Goal: Navigation & Orientation: Find specific page/section

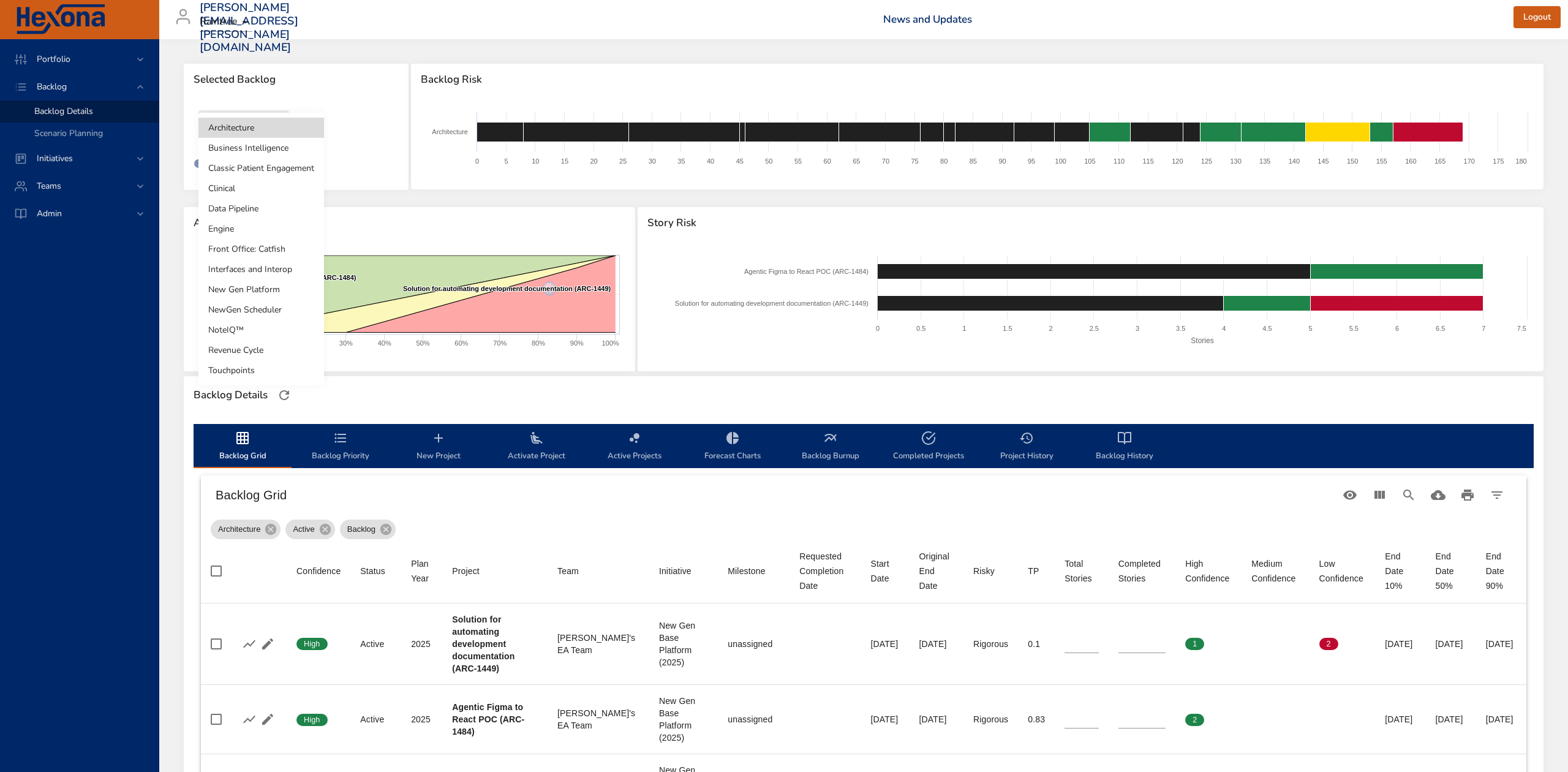
click at [240, 306] on li "NewGen Scheduler" at bounding box center [261, 310] width 126 height 20
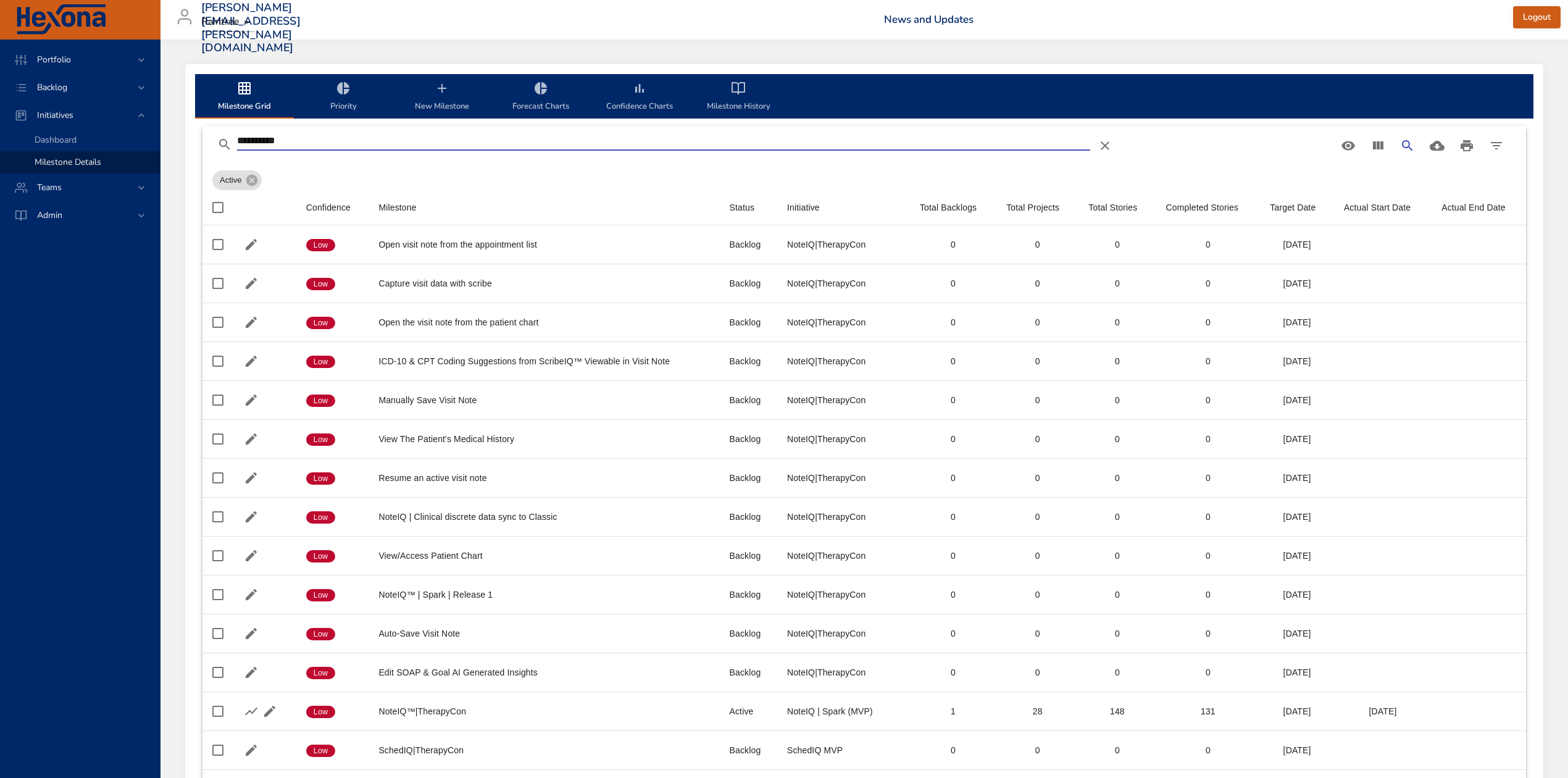
scroll to position [70, 0]
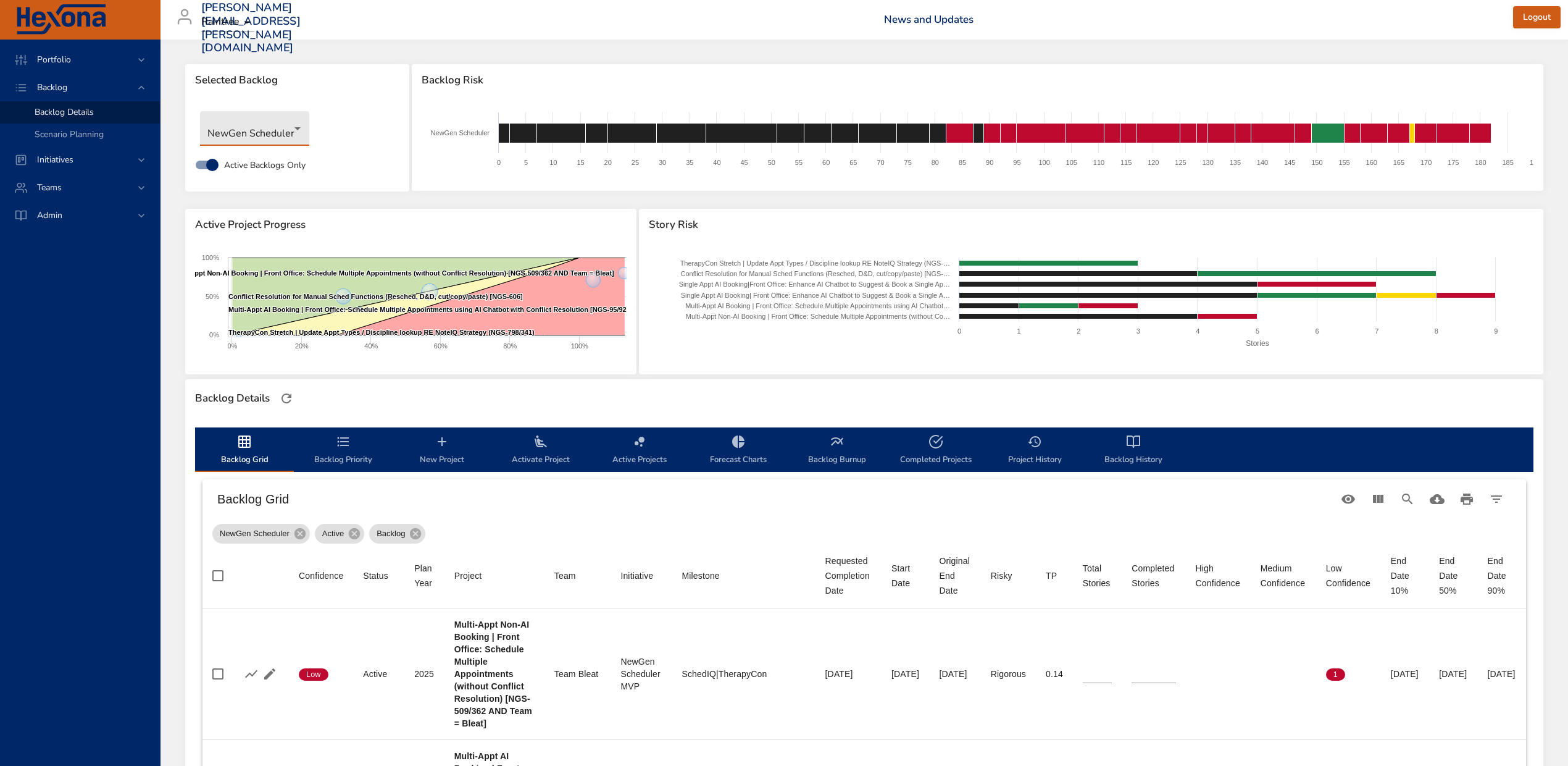
click at [295, 127] on body "Portfolio Backlog Backlog Details Scenario Planning Initiatives Teams Admin ste…" at bounding box center [784, 383] width 1568 height 766
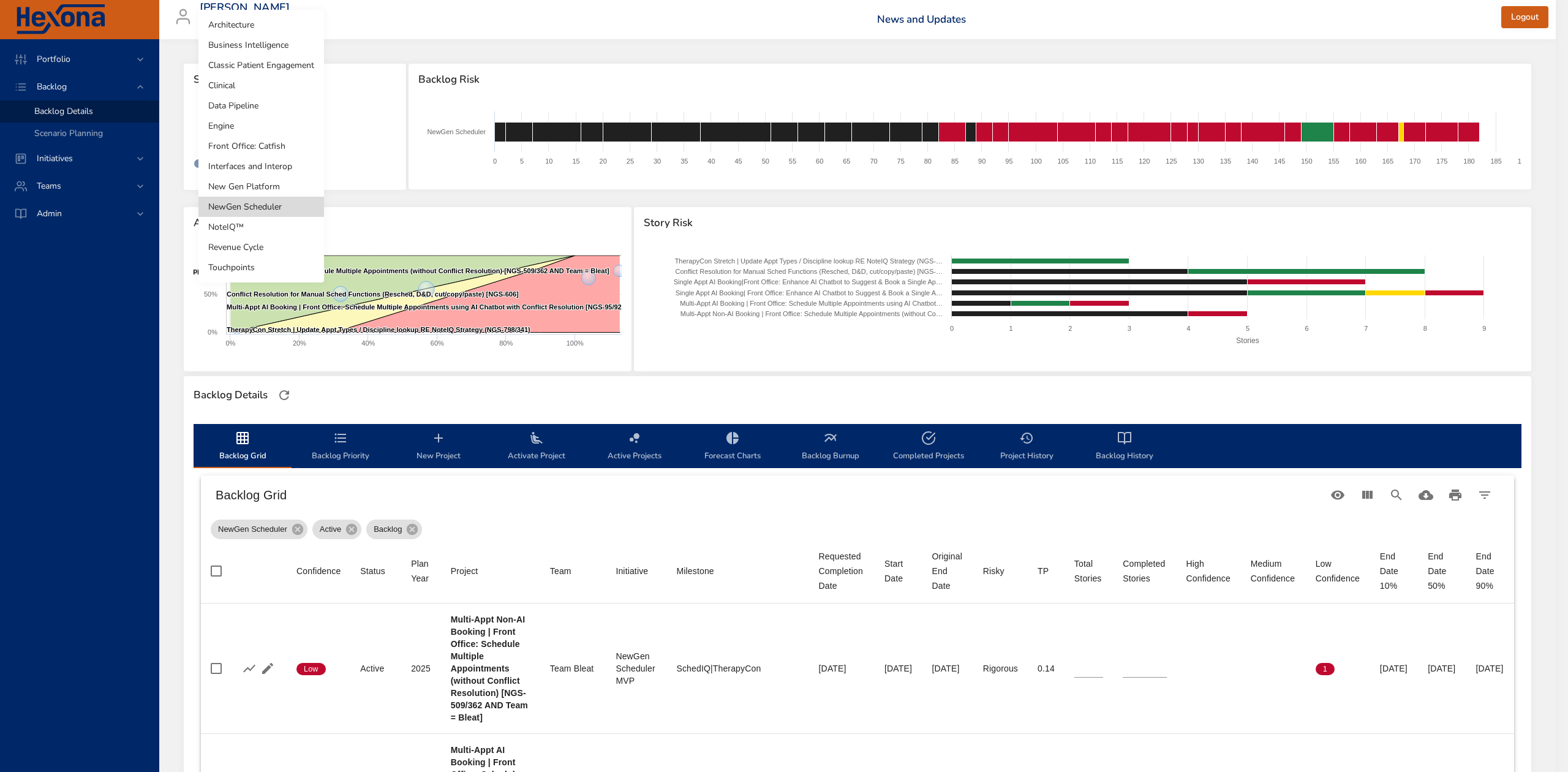
click at [278, 230] on li "NoteIQ™" at bounding box center [261, 227] width 126 height 20
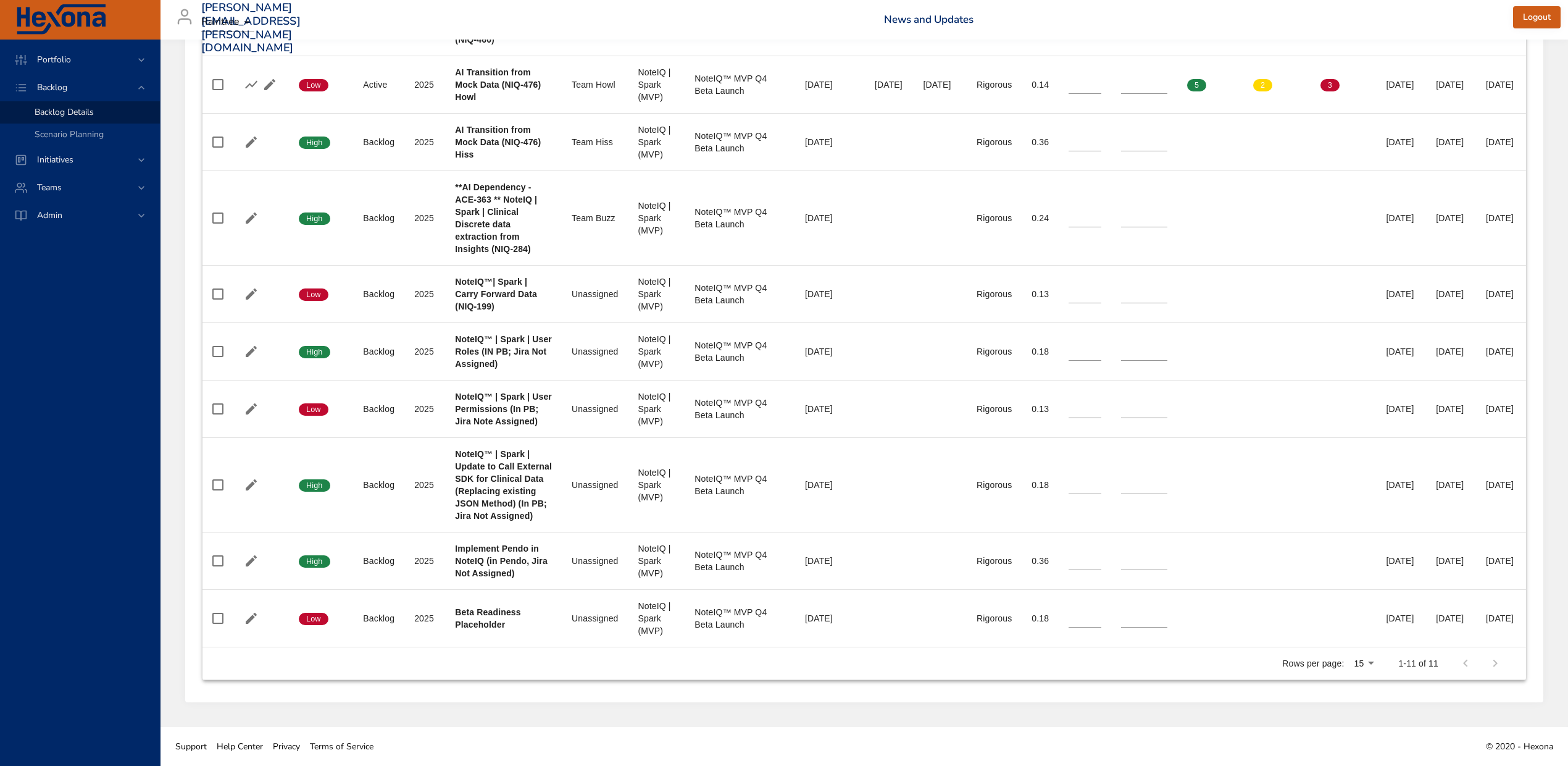
scroll to position [917, 0]
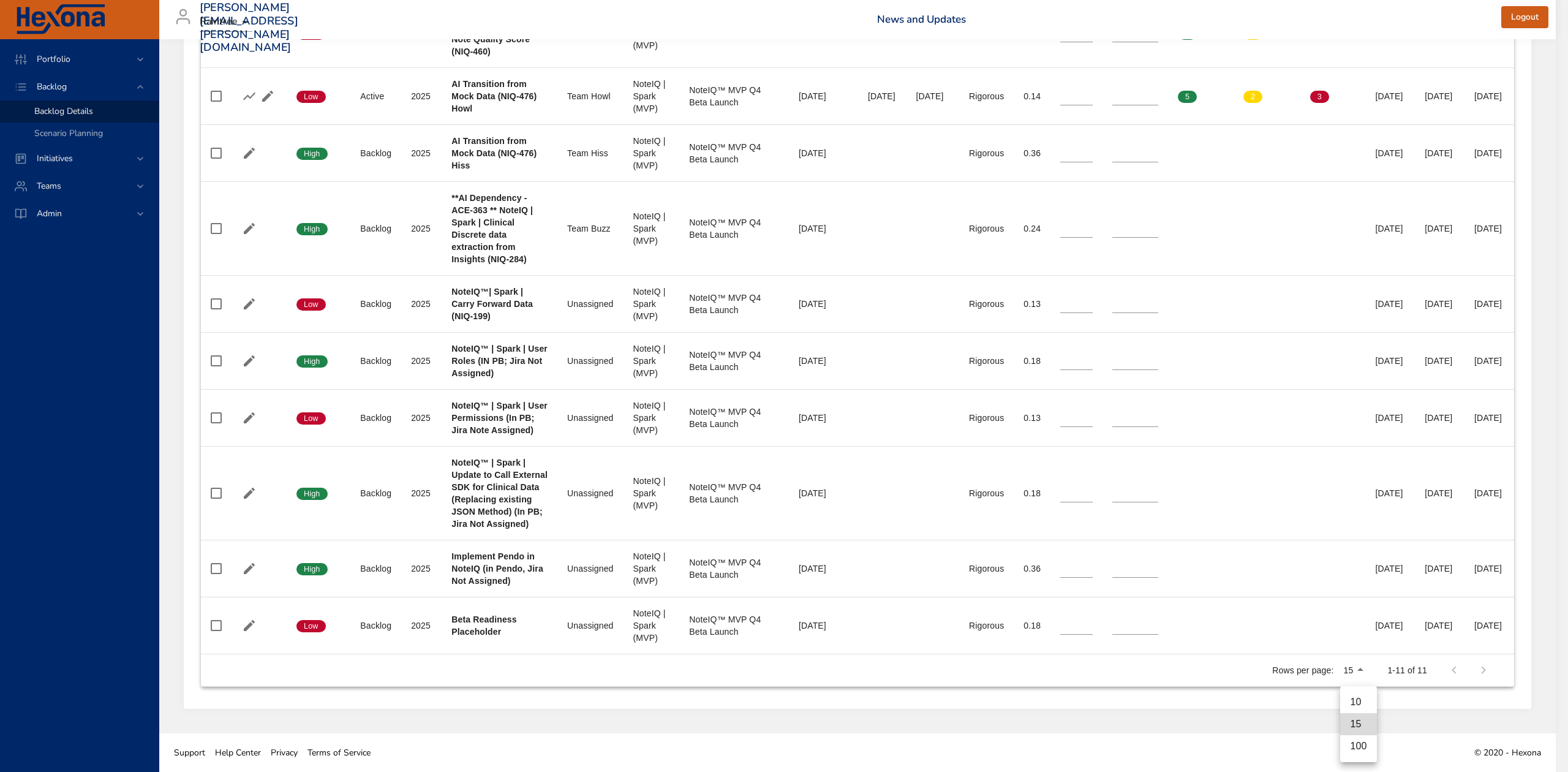
click at [1362, 750] on li "100" at bounding box center [1358, 746] width 36 height 22
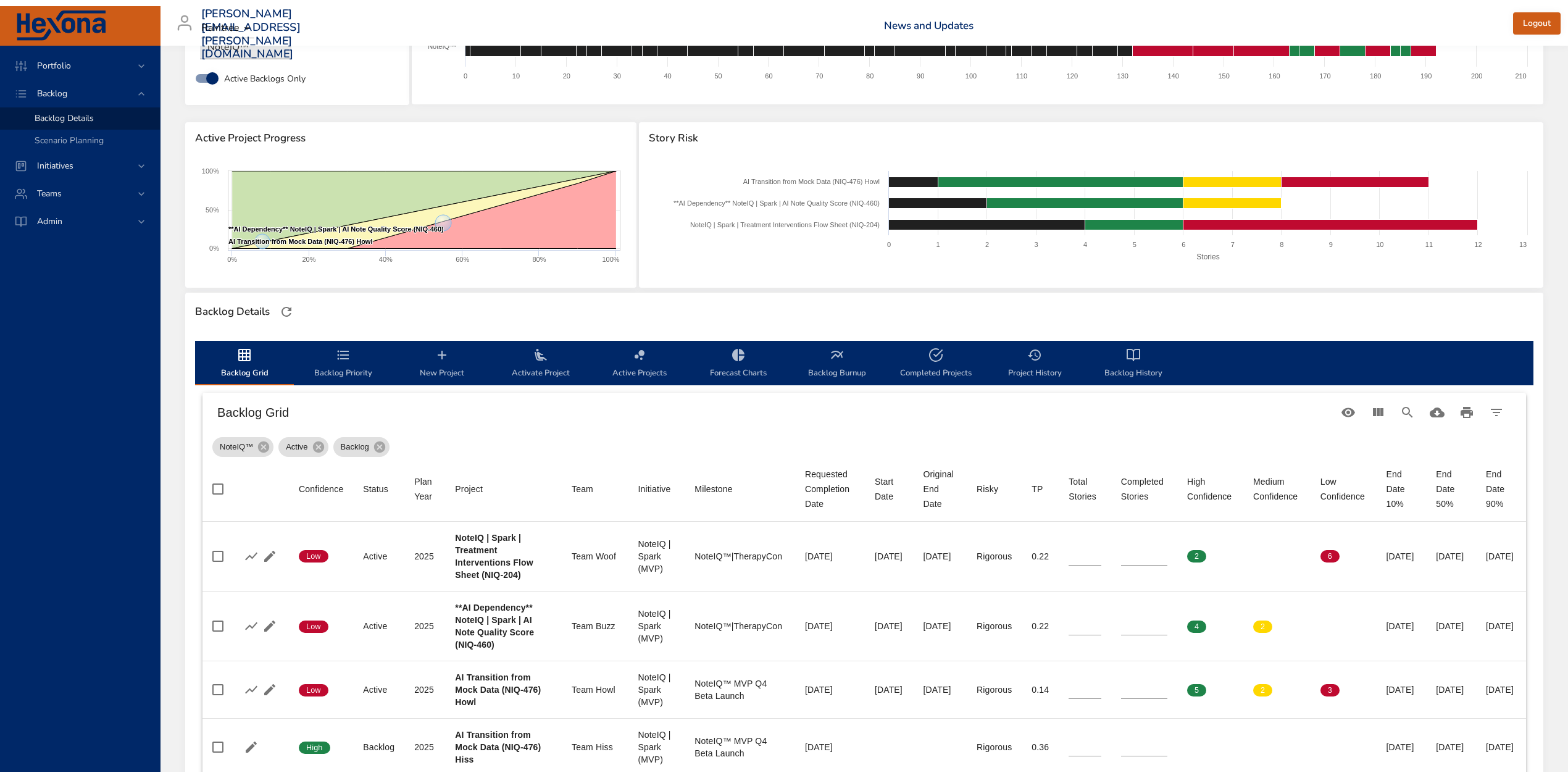
scroll to position [0, 0]
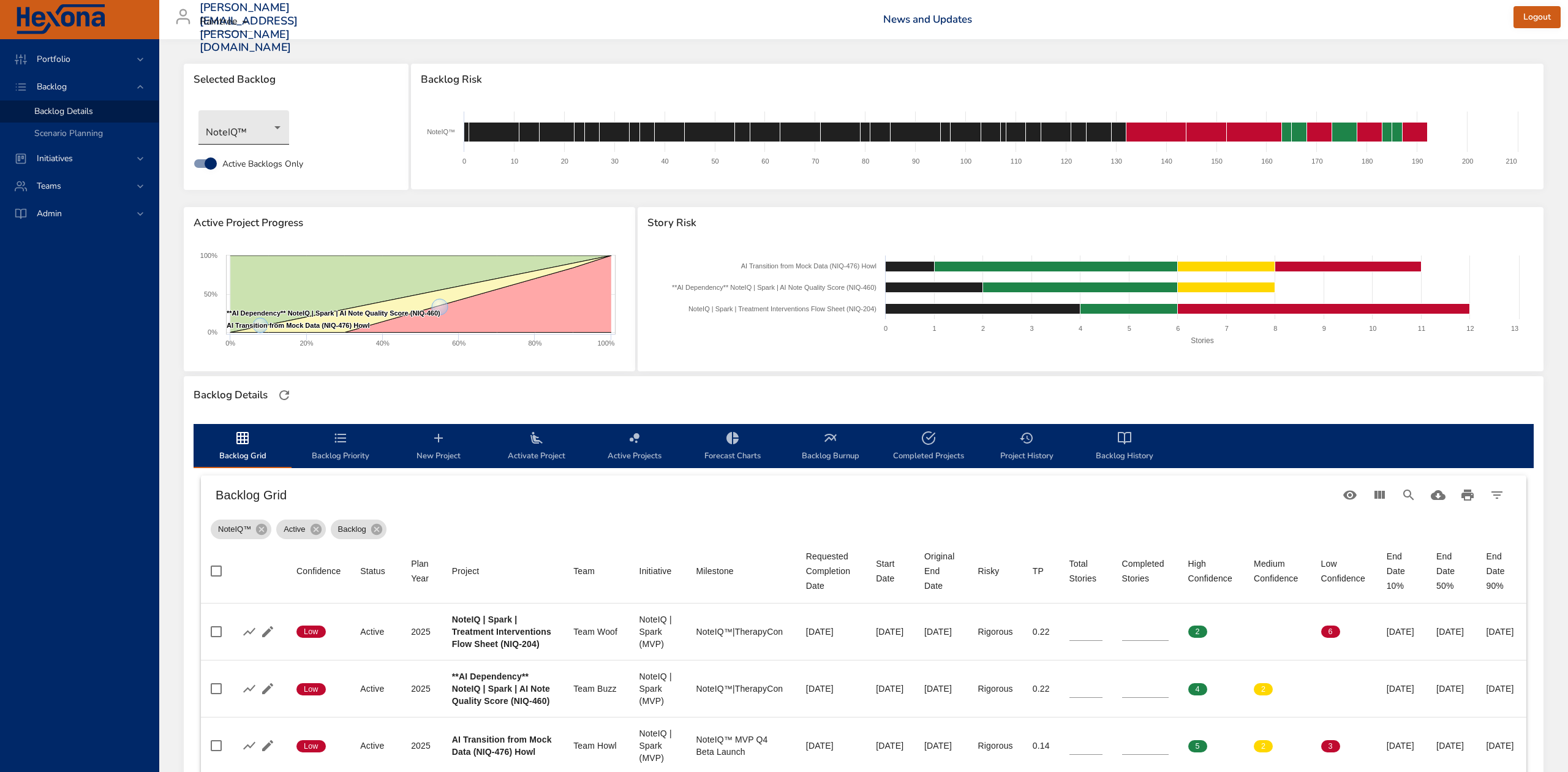
click at [282, 124] on body "Portfolio Backlog Backlog Details Scenario Planning Initiatives Teams Admin ste…" at bounding box center [784, 386] width 1568 height 772
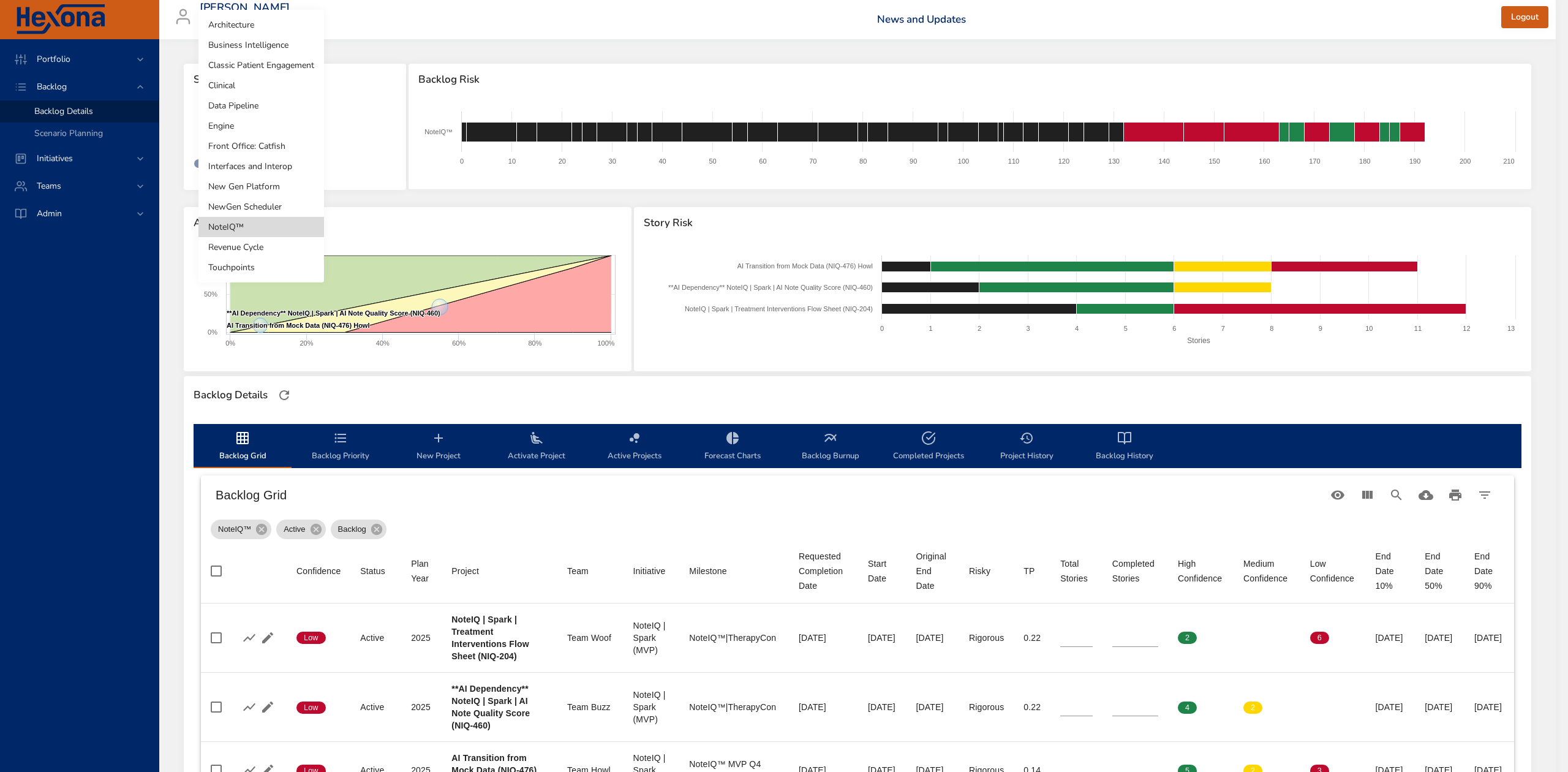
click at [270, 184] on li "New Gen Platform" at bounding box center [261, 187] width 126 height 20
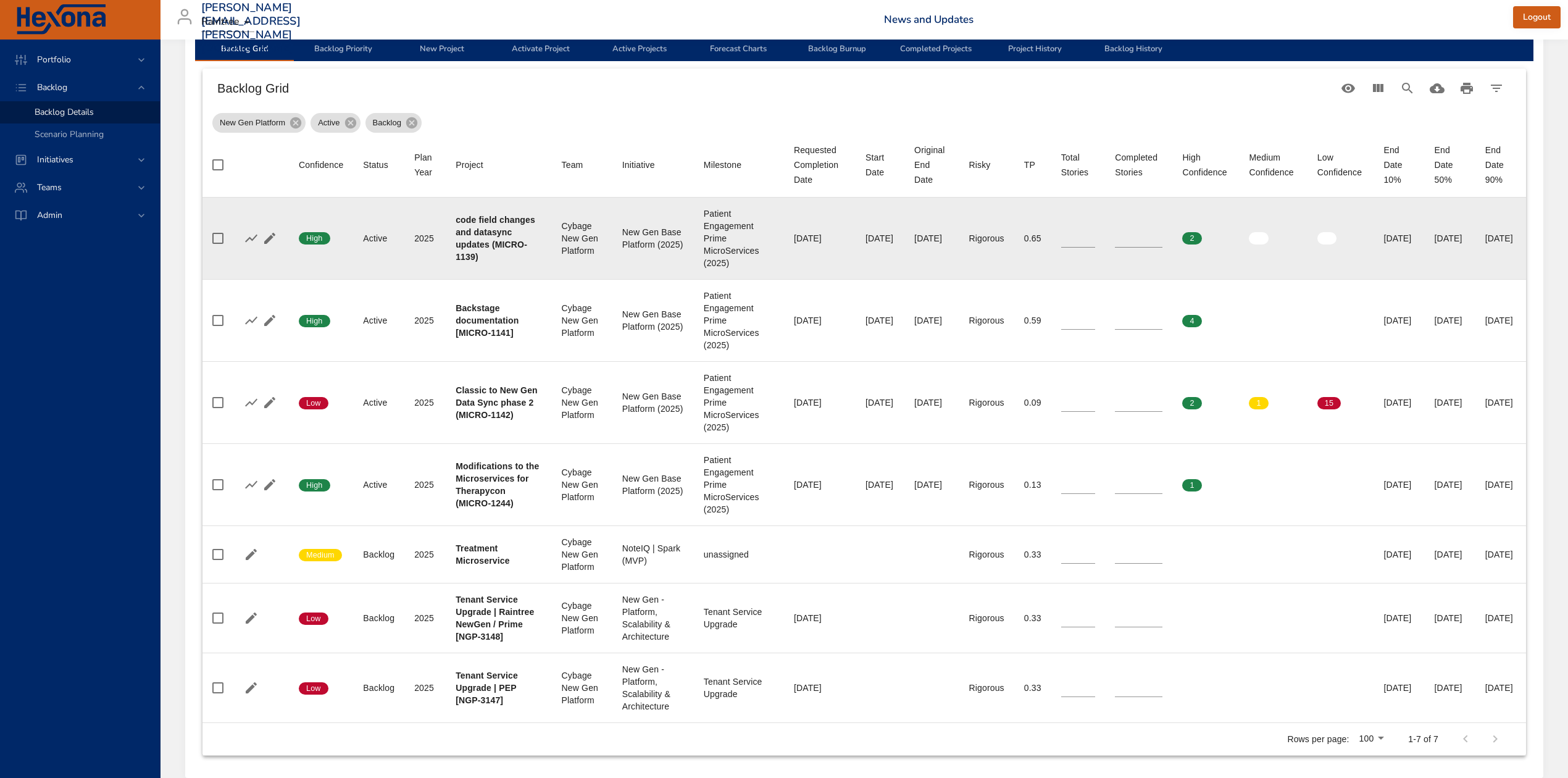
scroll to position [411, 0]
click at [245, 240] on icon "button" at bounding box center [251, 238] width 15 height 15
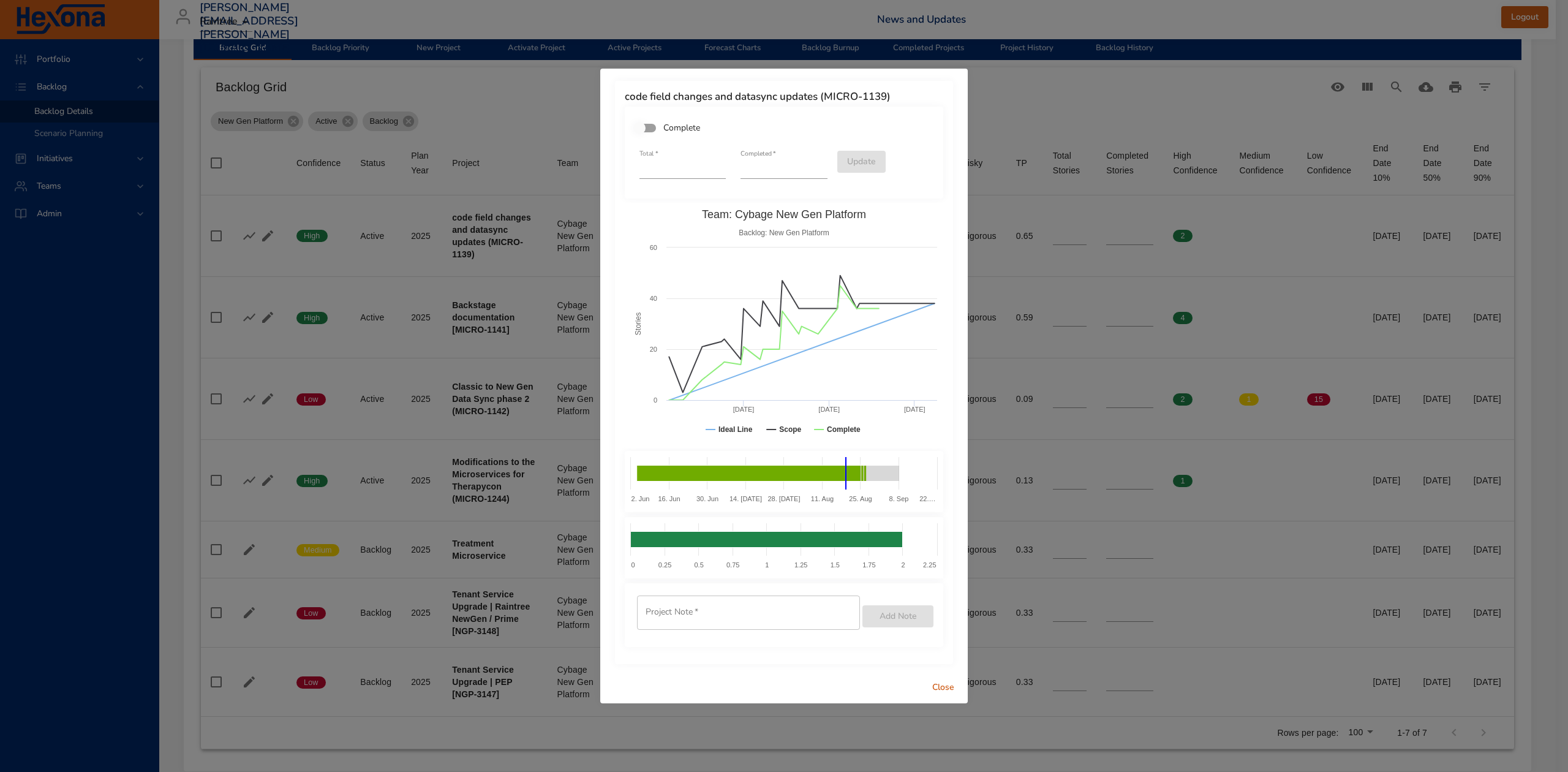
click at [946, 684] on span "Close" at bounding box center [943, 688] width 29 height 15
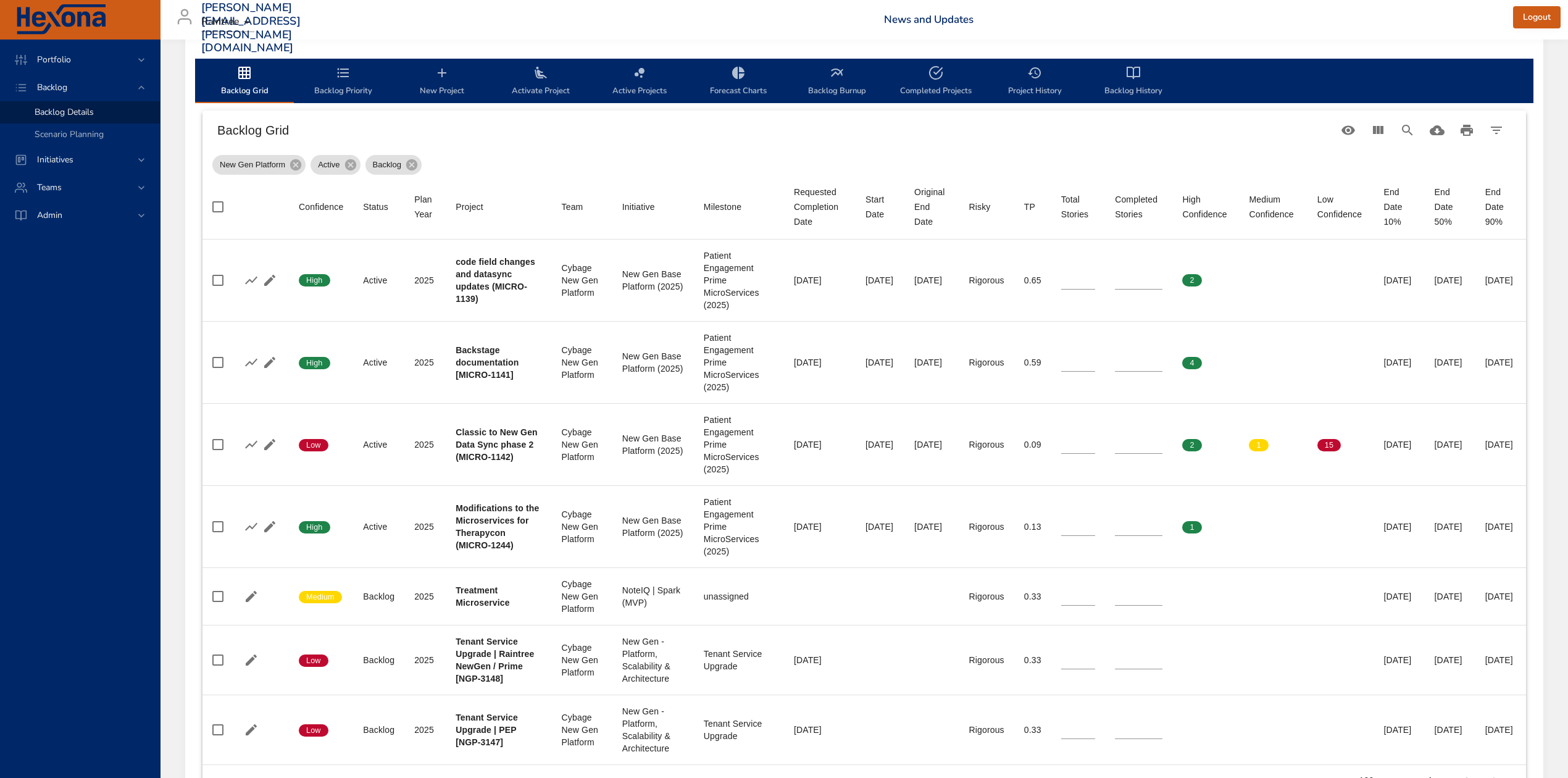
scroll to position [329, 0]
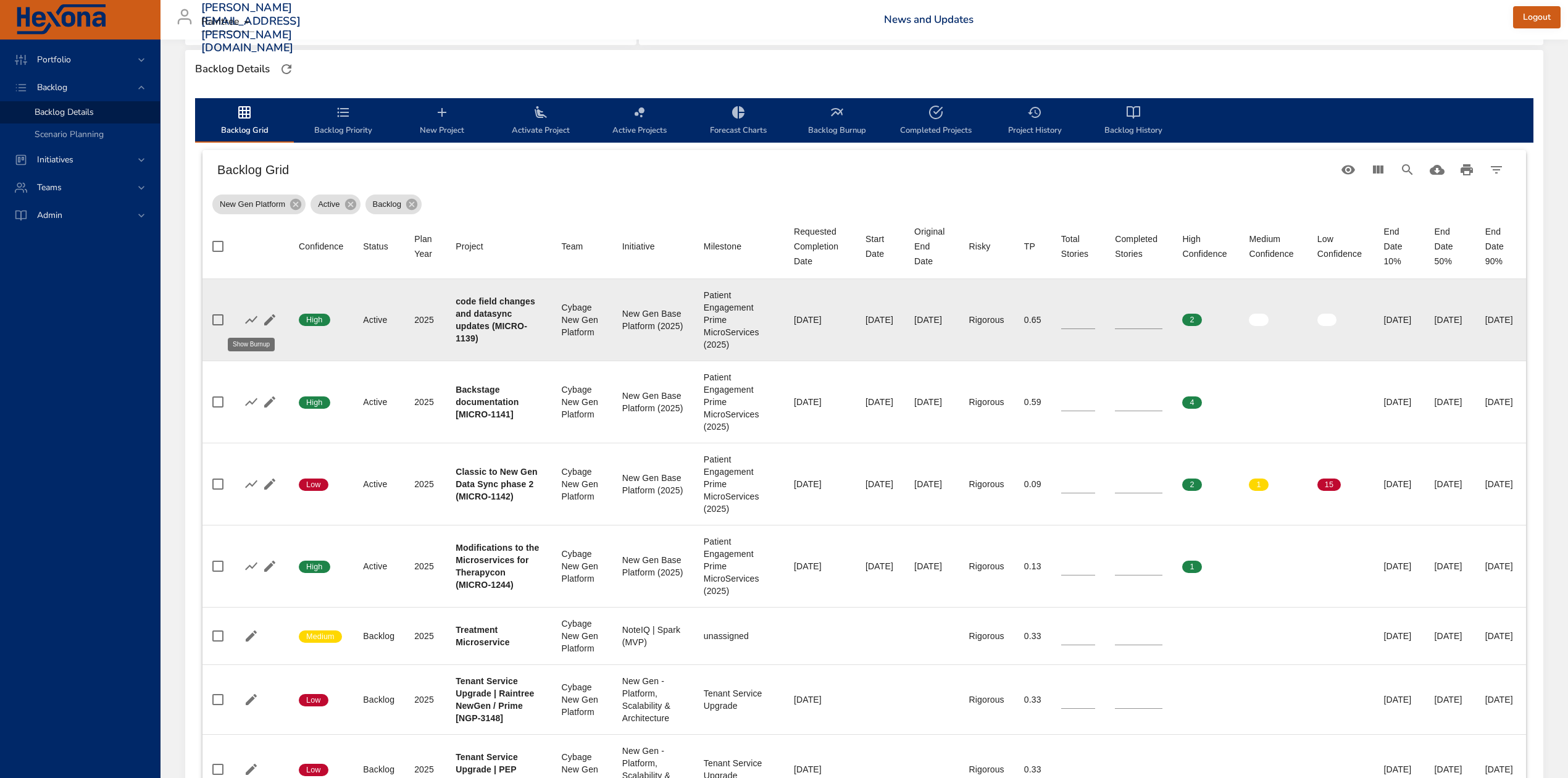
click at [246, 321] on icon "button" at bounding box center [251, 319] width 12 height 8
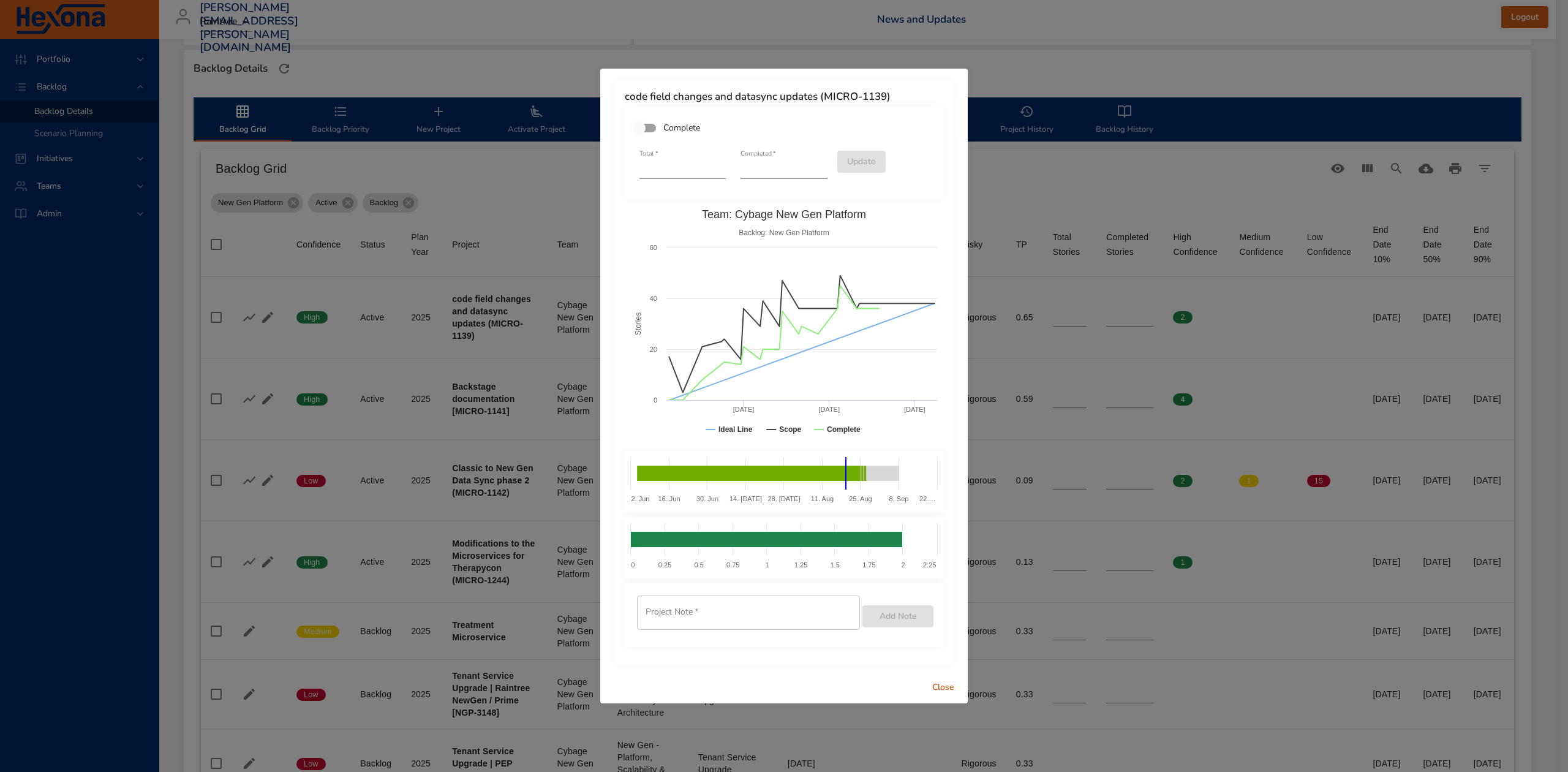
click at [1199, 181] on div "code field changes and datasync updates (MICRO-1139) Complete Total   * ** Comp…" at bounding box center [784, 386] width 1568 height 772
click at [948, 681] on span "Close" at bounding box center [943, 688] width 29 height 15
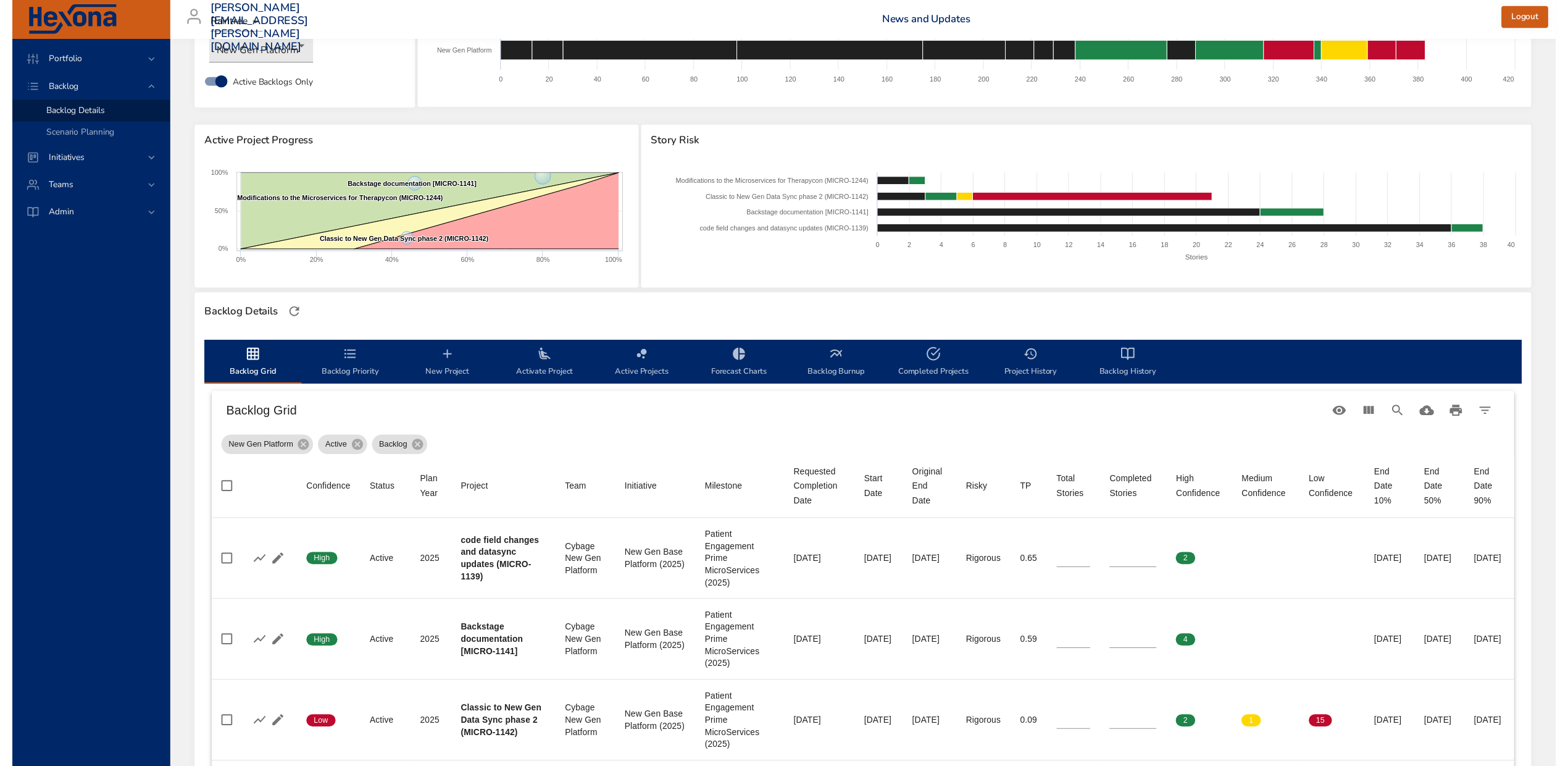
scroll to position [0, 0]
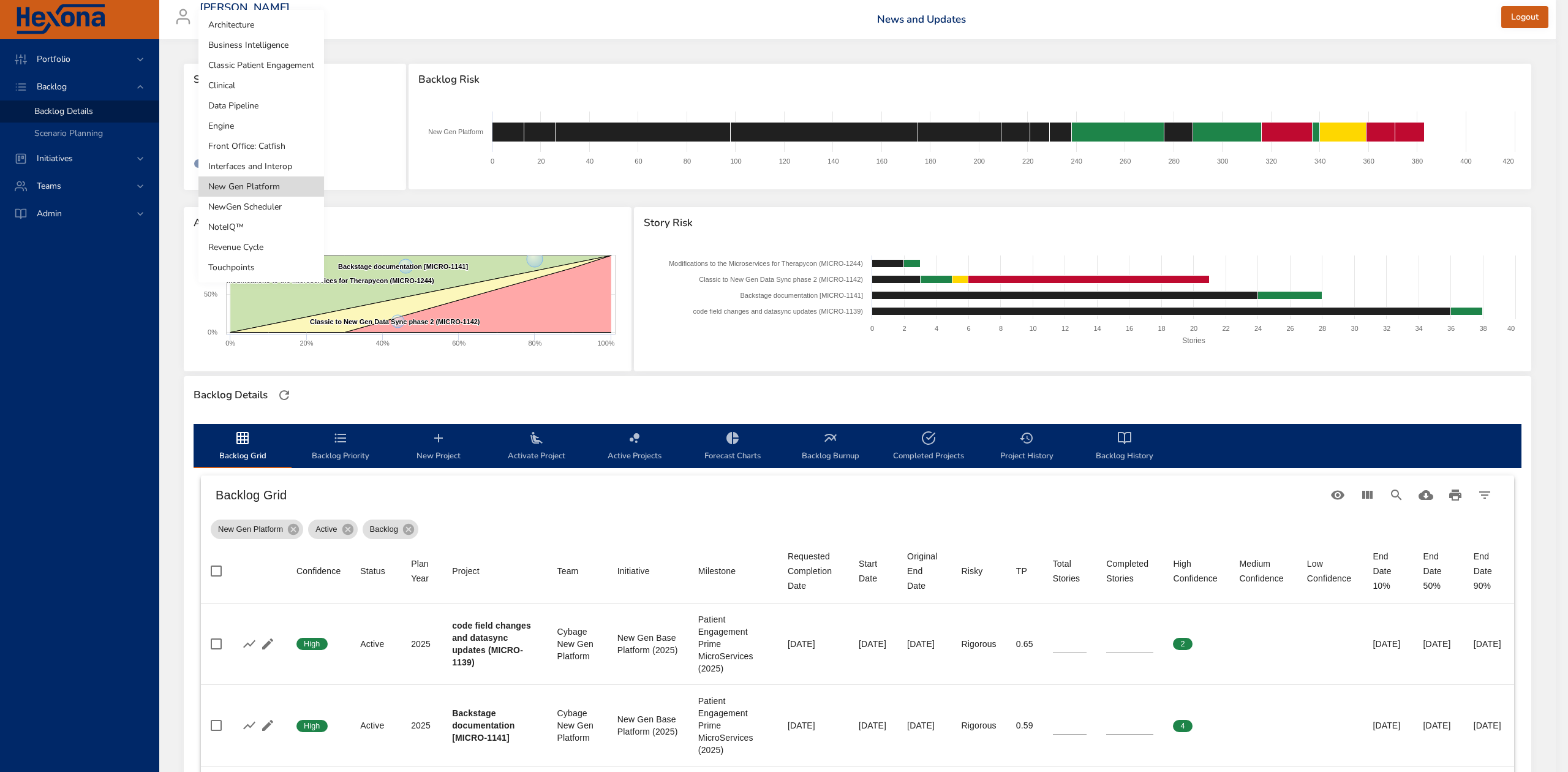
click at [289, 126] on body "Portfolio Backlog Backlog Details Scenario Planning Initiatives Teams Admin ste…" at bounding box center [784, 386] width 1568 height 772
drag, startPoint x: 257, startPoint y: 274, endPoint x: 342, endPoint y: 251, distance: 88.1
click at [257, 273] on li "Touchpoints" at bounding box center [261, 268] width 126 height 20
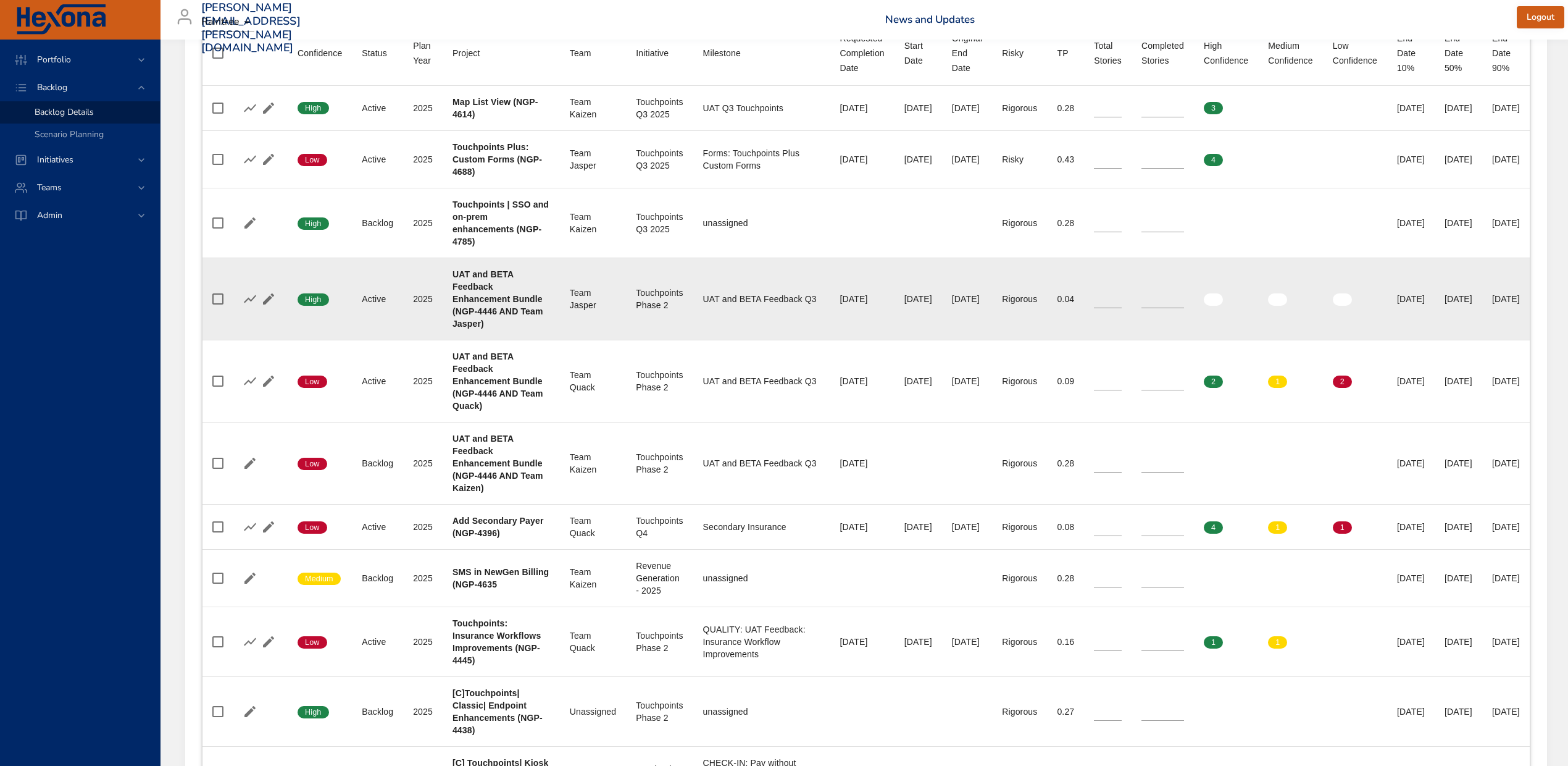
scroll to position [494, 0]
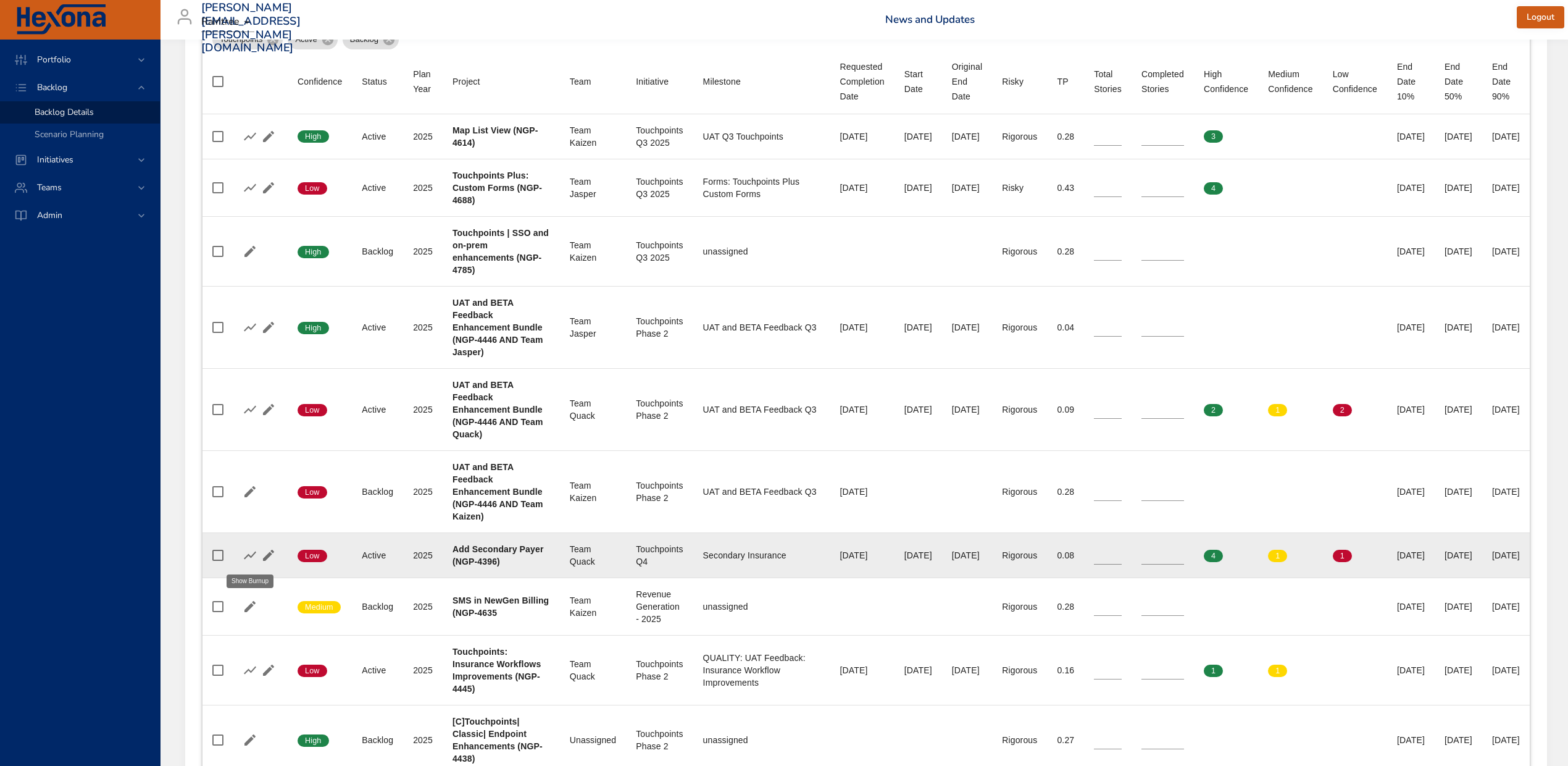
click at [247, 554] on icon "button" at bounding box center [250, 555] width 15 height 15
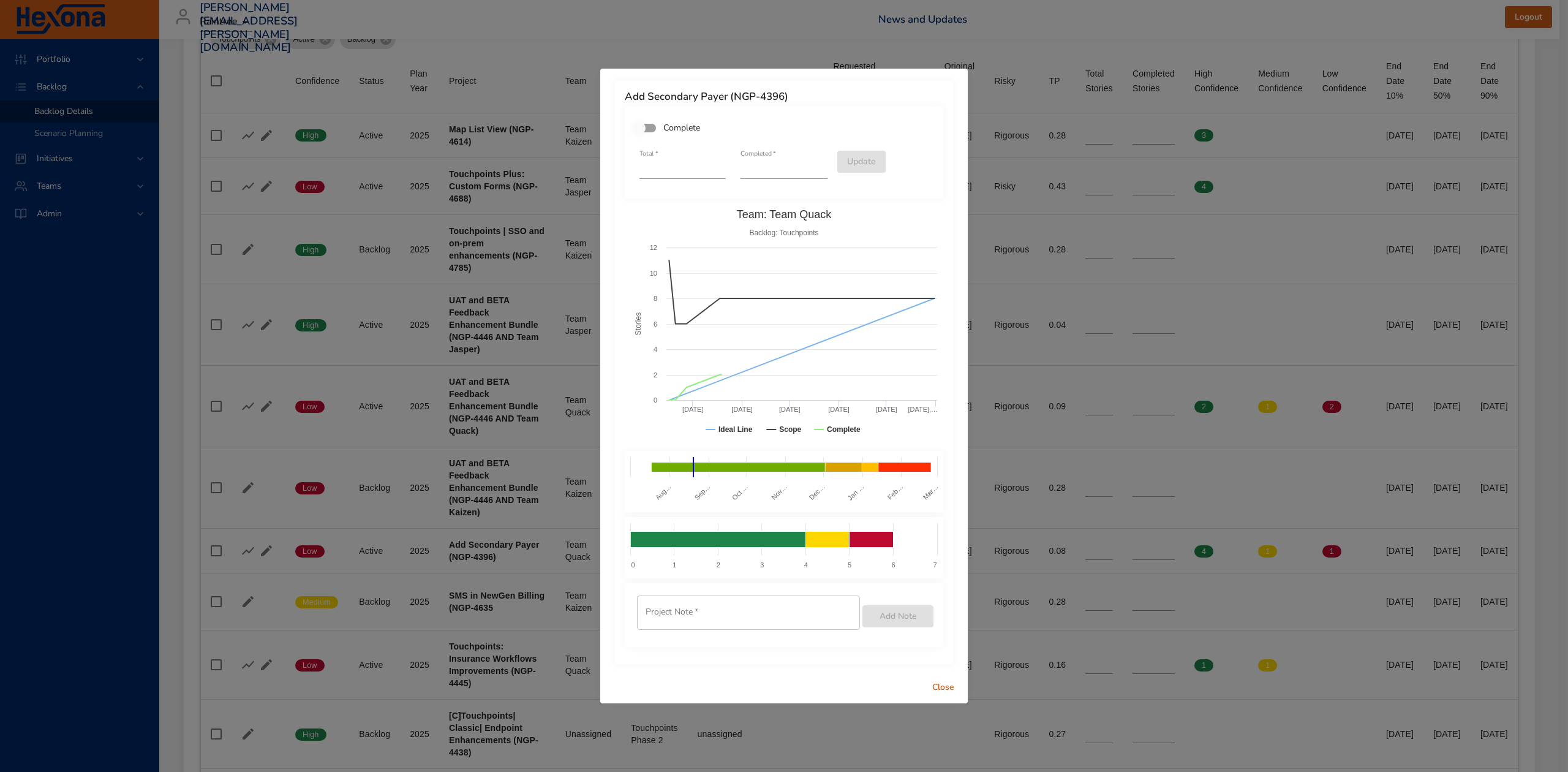
click at [944, 685] on span "Close" at bounding box center [943, 688] width 29 height 15
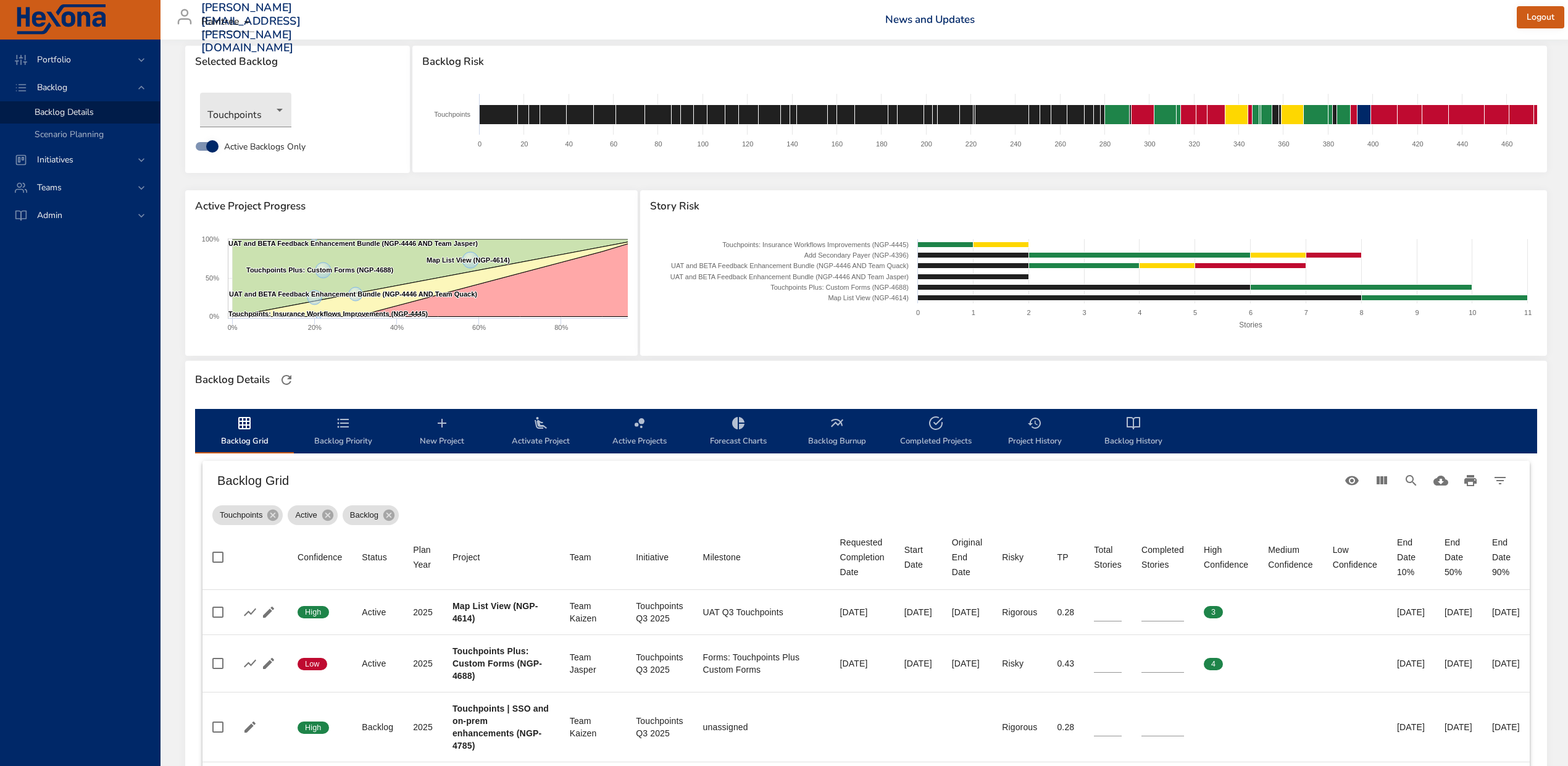
scroll to position [0, 0]
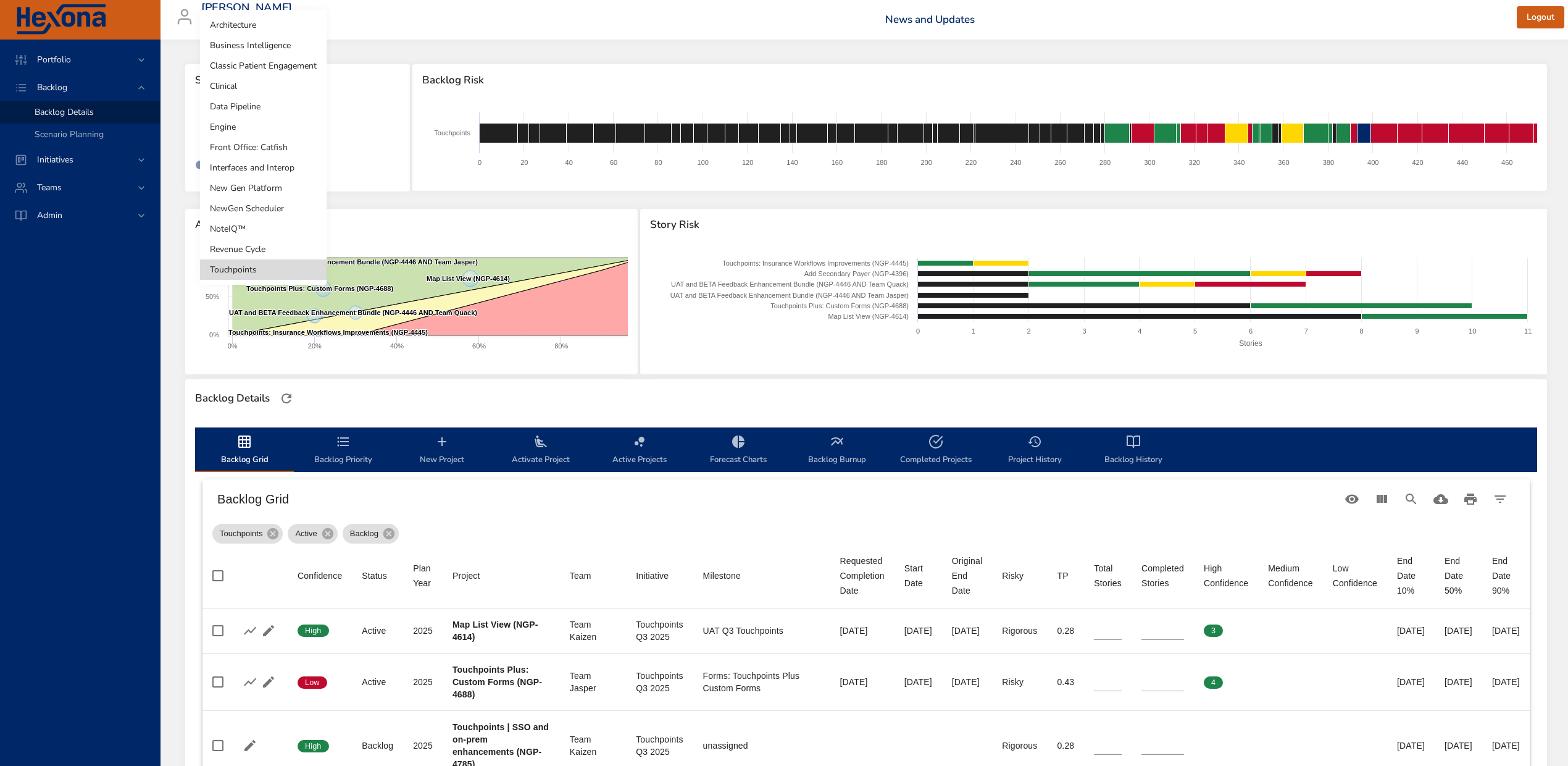
click at [284, 127] on body "Portfolio Backlog Backlog Details Scenario Planning Initiatives Teams Admin ste…" at bounding box center [784, 383] width 1568 height 766
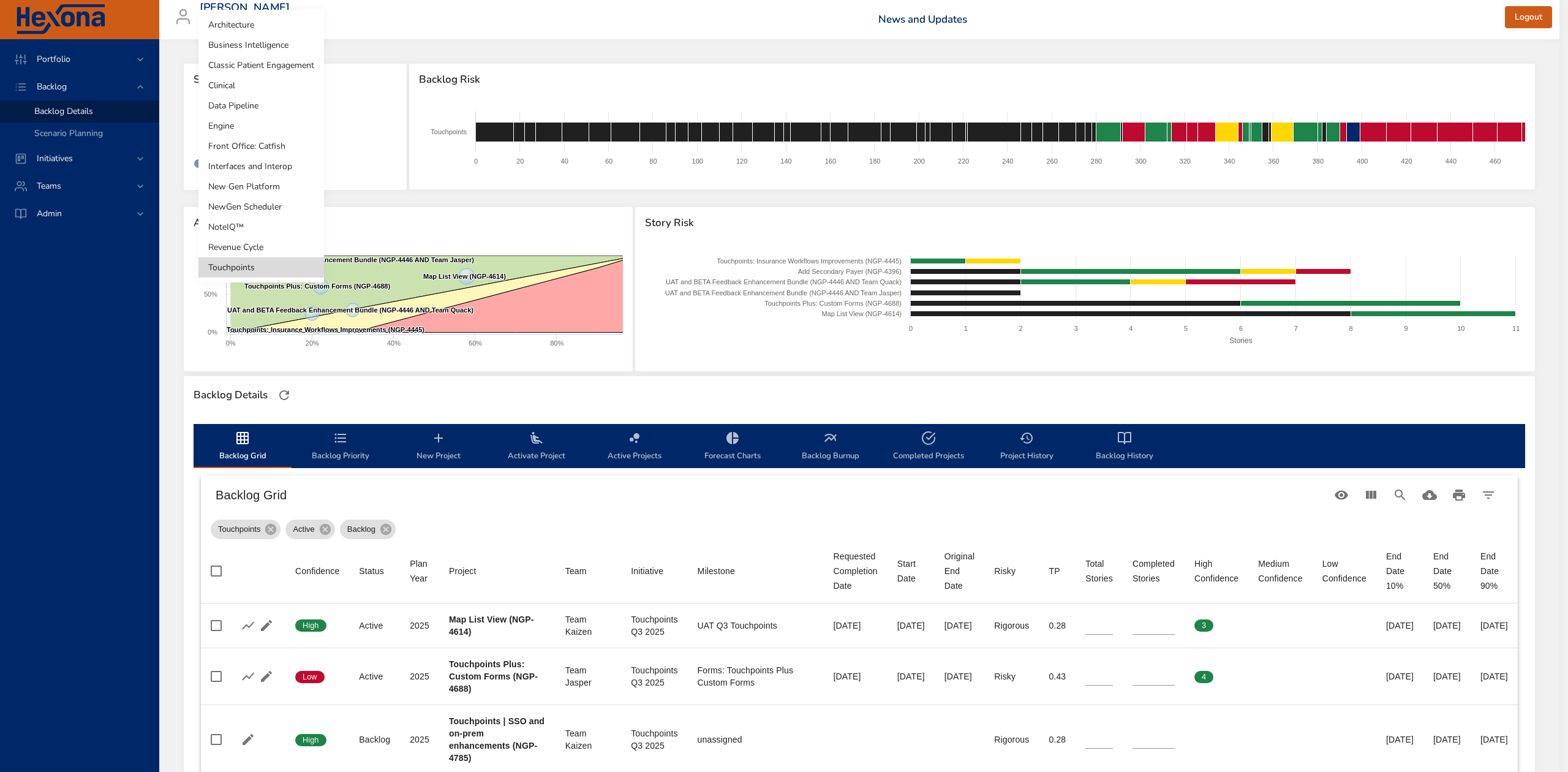
click at [253, 250] on li "Revenue Cycle" at bounding box center [261, 247] width 126 height 20
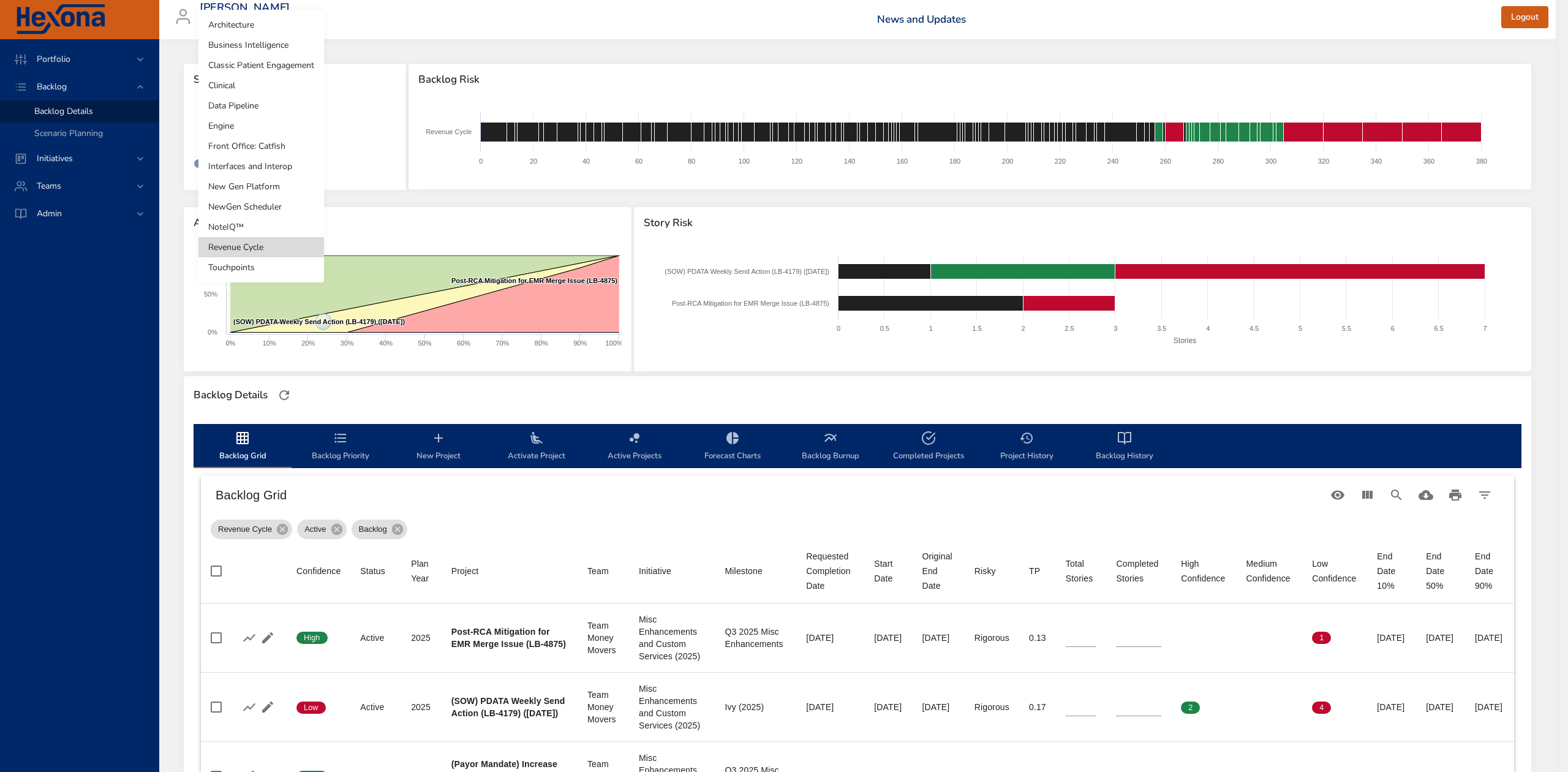
click at [267, 124] on body "Portfolio Backlog Backlog Details Scenario Planning Initiatives Teams Admin ste…" at bounding box center [784, 386] width 1568 height 772
click at [289, 164] on li "Interfaces and Interop" at bounding box center [261, 166] width 126 height 20
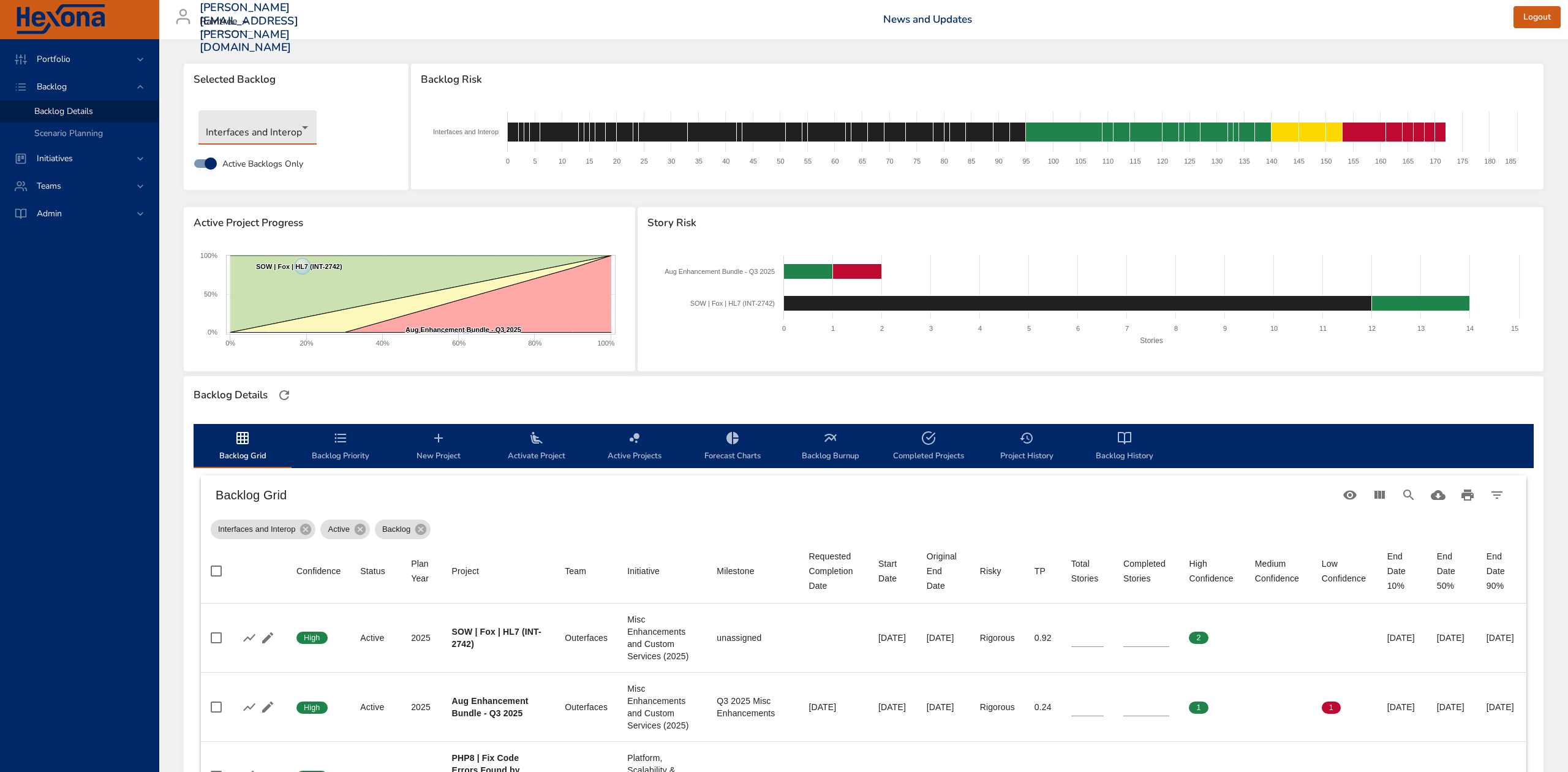
click at [295, 124] on body "Portfolio Backlog Backlog Details Scenario Planning Initiatives Teams Admin ste…" at bounding box center [784, 386] width 1568 height 772
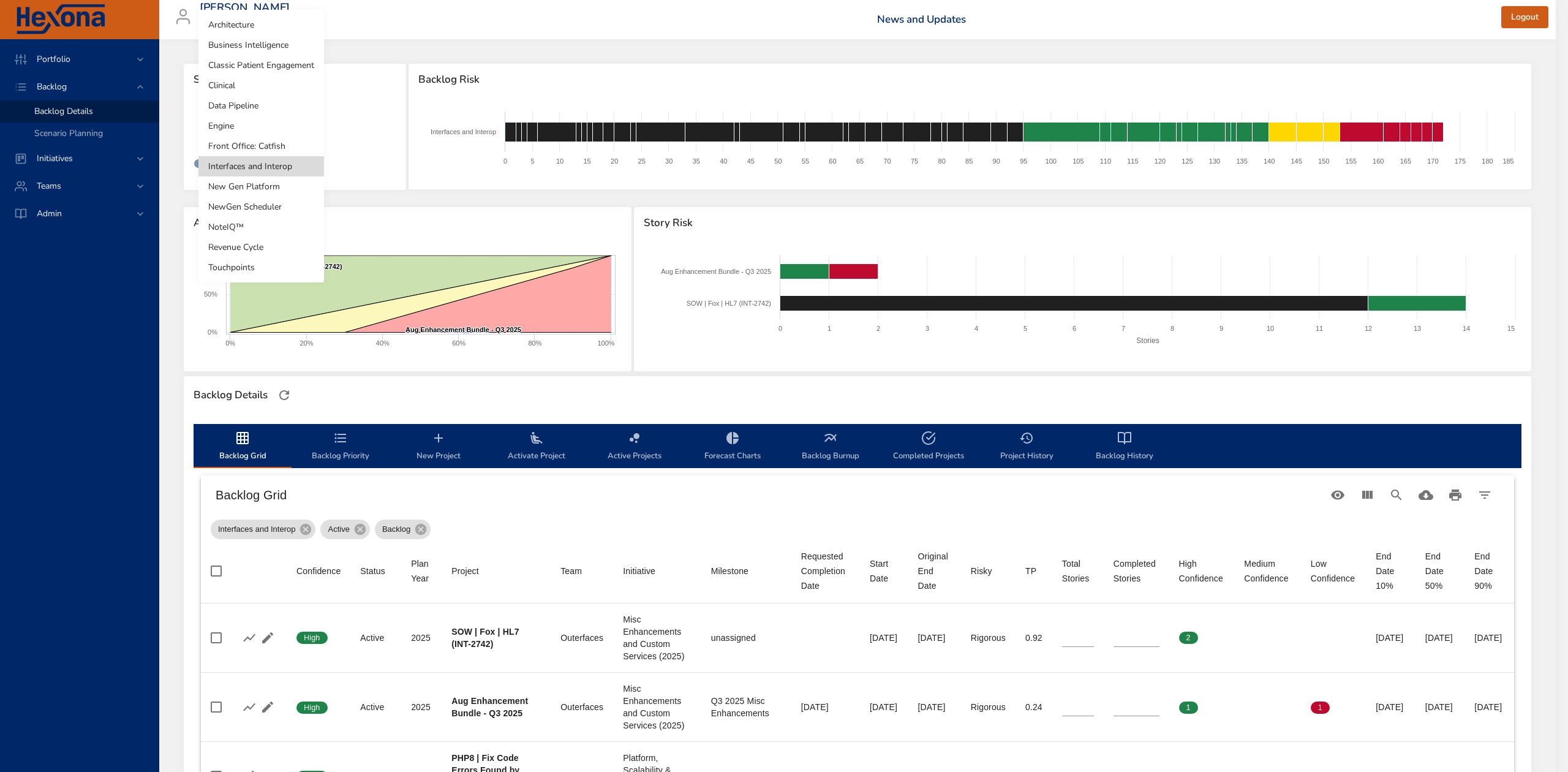
click at [295, 144] on li "Front Office: Catfish" at bounding box center [261, 146] width 126 height 20
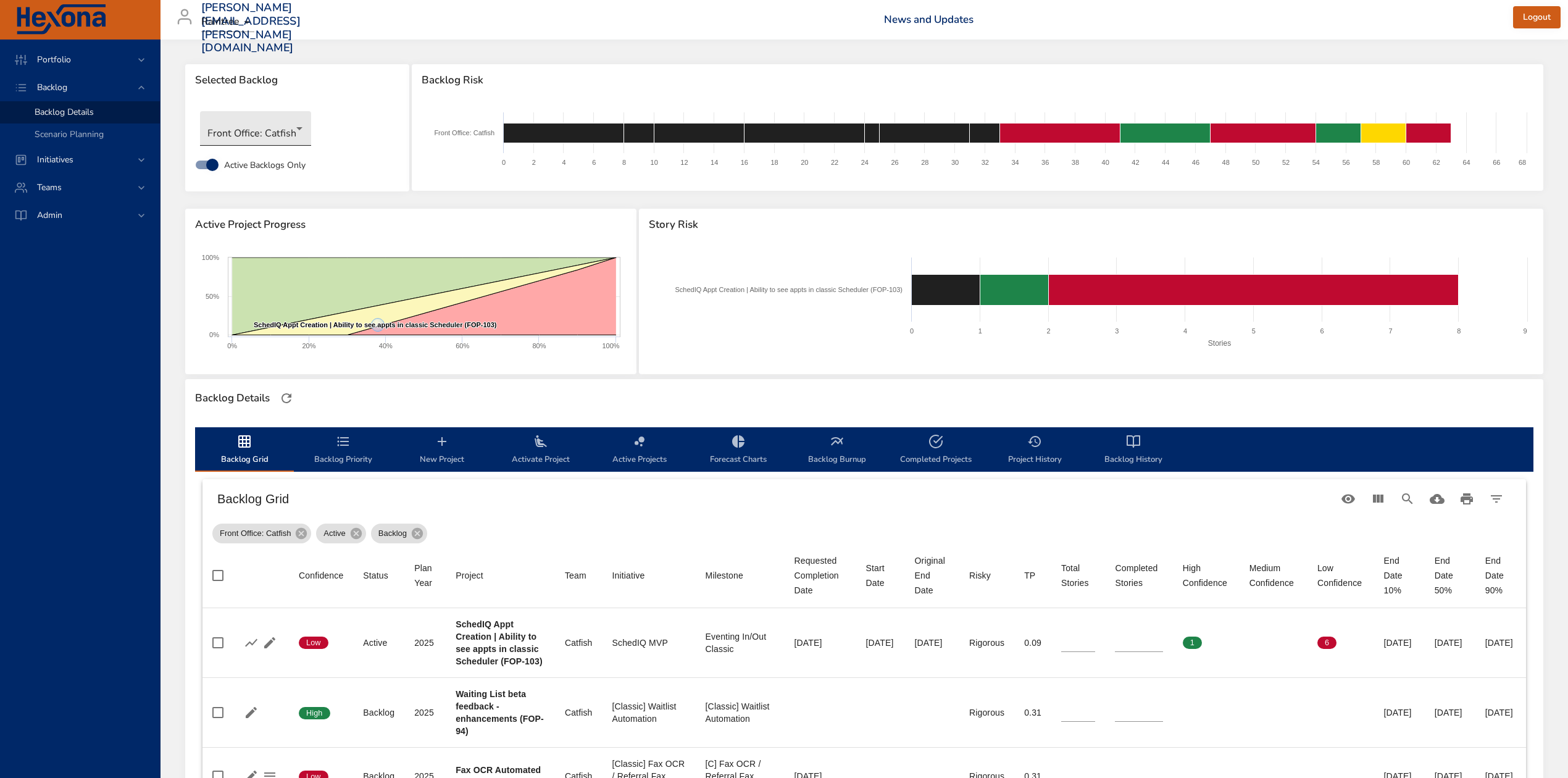
click at [296, 131] on body "Portfolio Backlog Backlog Details Scenario Planning Initiatives Teams Admin ste…" at bounding box center [784, 389] width 1568 height 778
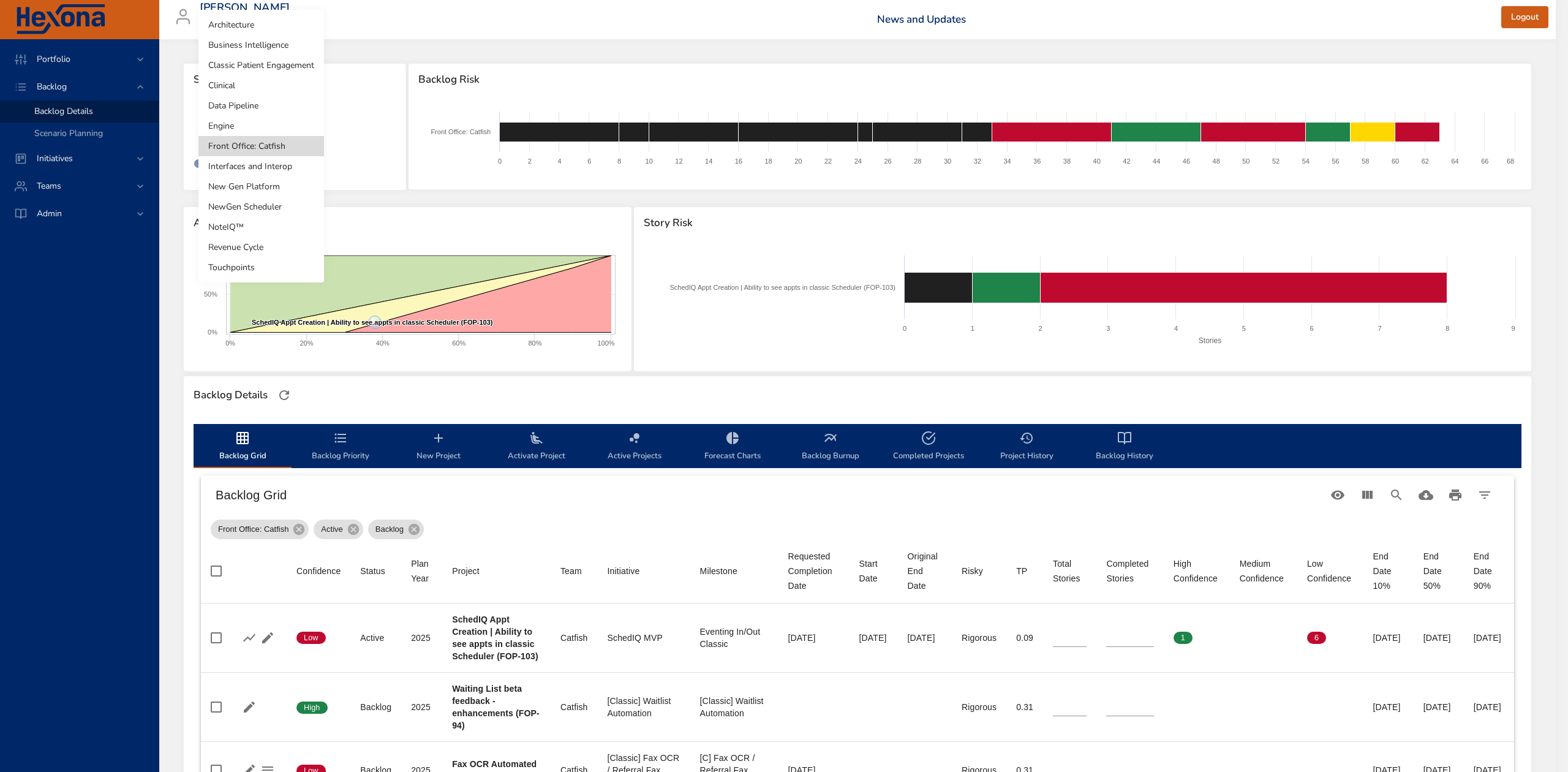
click at [284, 124] on li "Engine" at bounding box center [261, 126] width 126 height 20
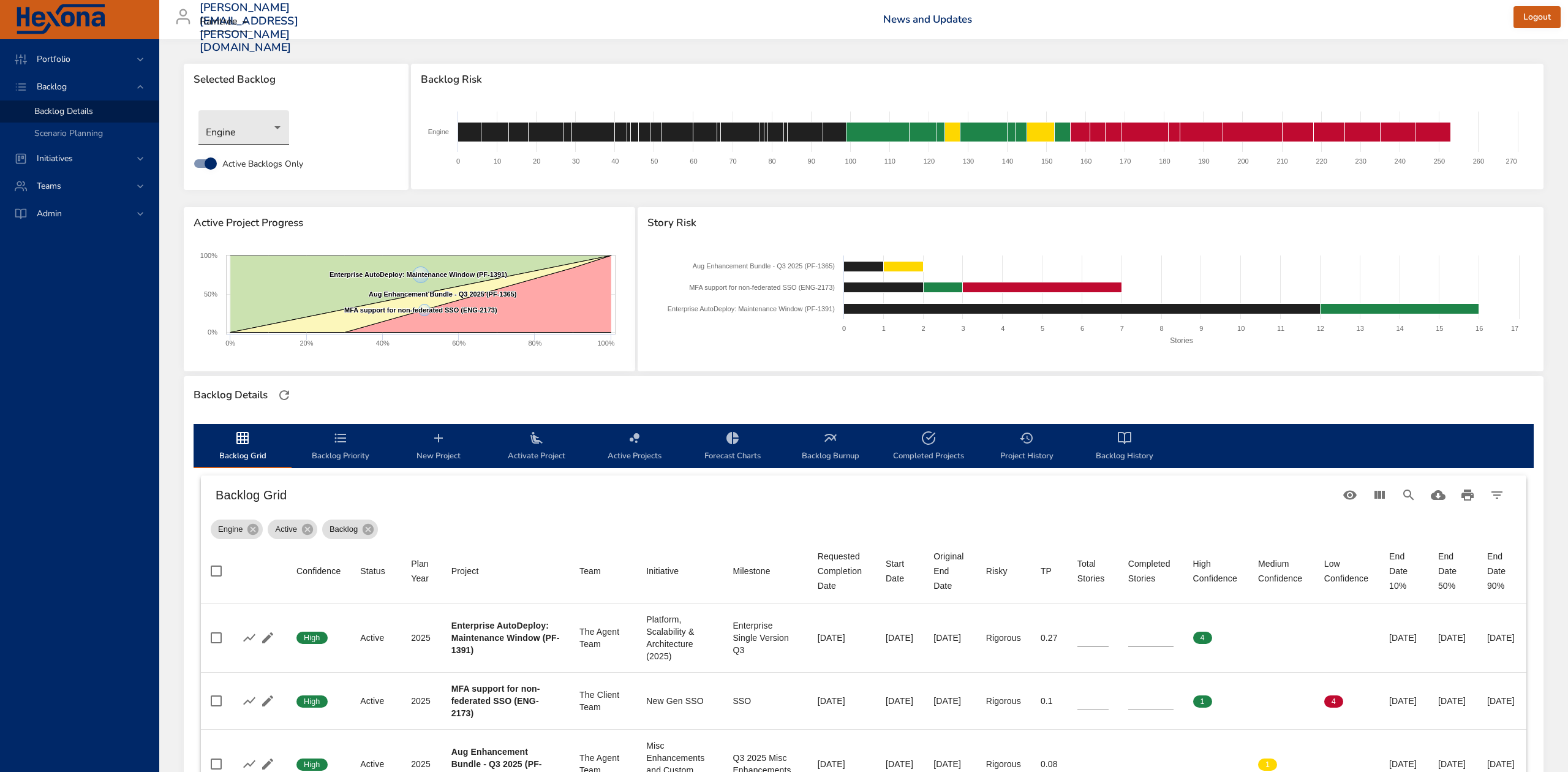
click at [258, 125] on body "Portfolio Backlog Backlog Details Scenario Planning Initiatives Teams Admin ste…" at bounding box center [784, 386] width 1568 height 772
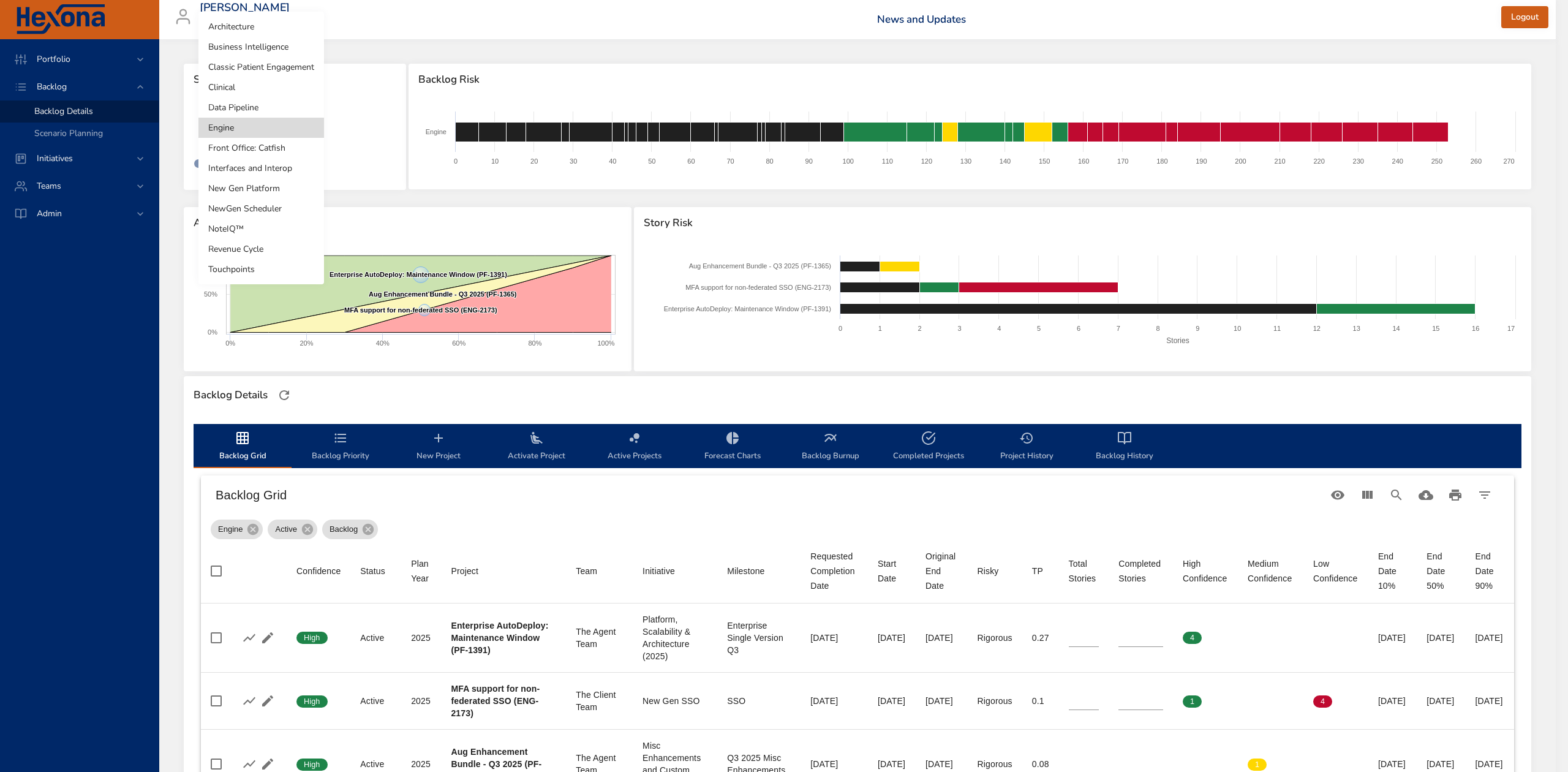
click at [256, 109] on li "Data Pipeline" at bounding box center [261, 107] width 126 height 20
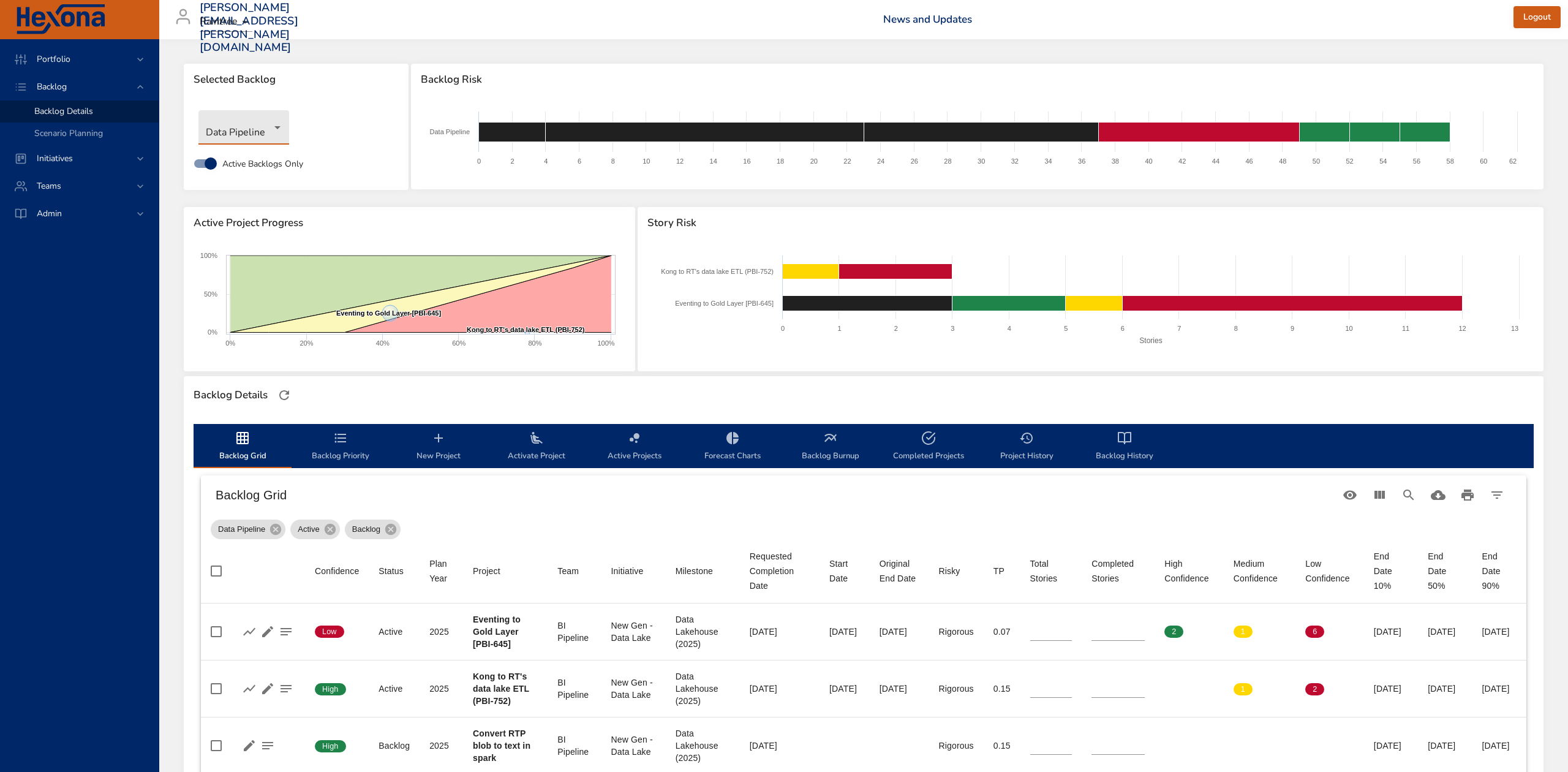
click at [278, 128] on body "Portfolio Backlog Backlog Details Scenario Planning Initiatives Teams Admin ste…" at bounding box center [784, 386] width 1568 height 772
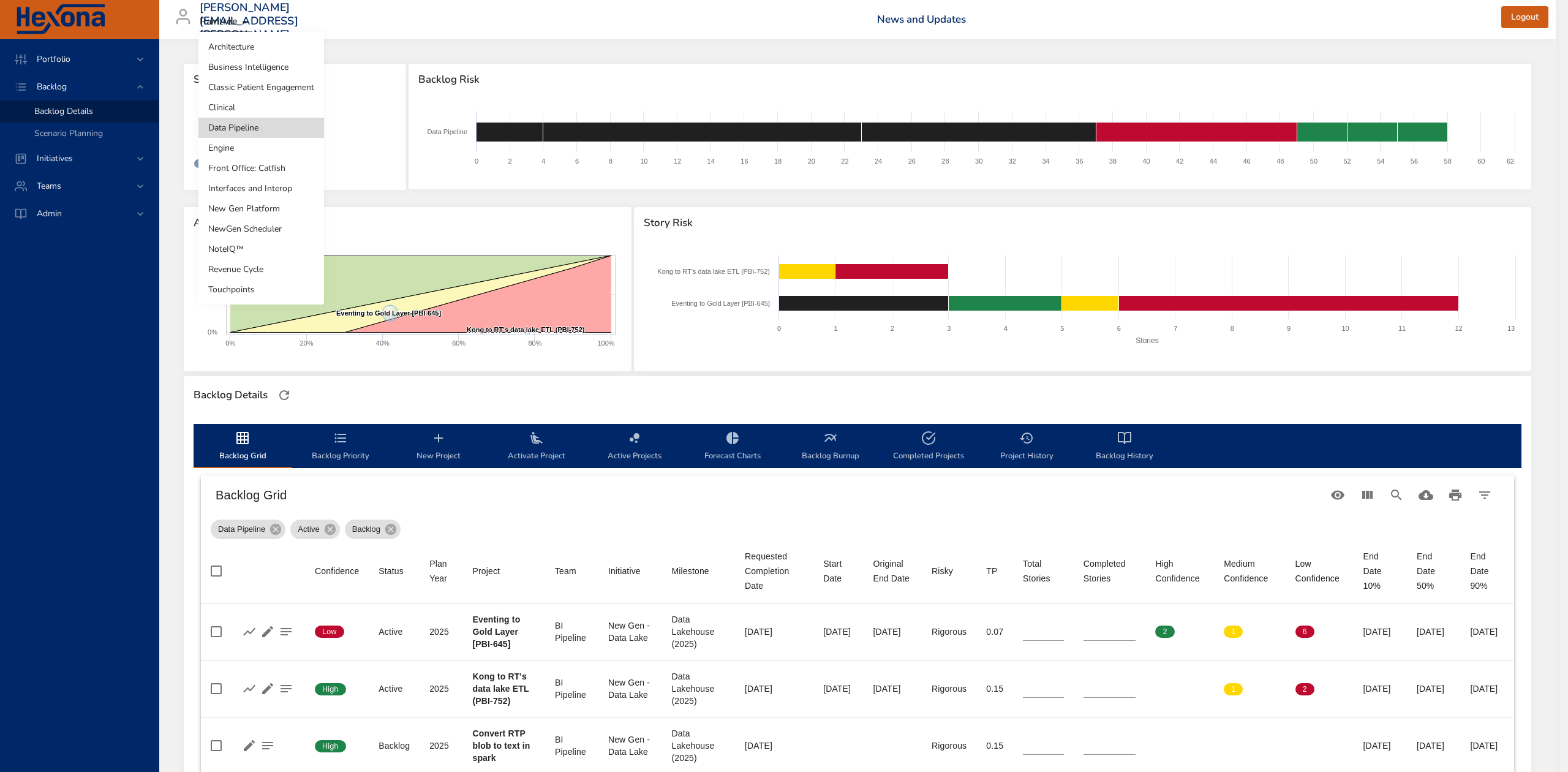
click at [259, 111] on li "Clinical" at bounding box center [261, 107] width 126 height 20
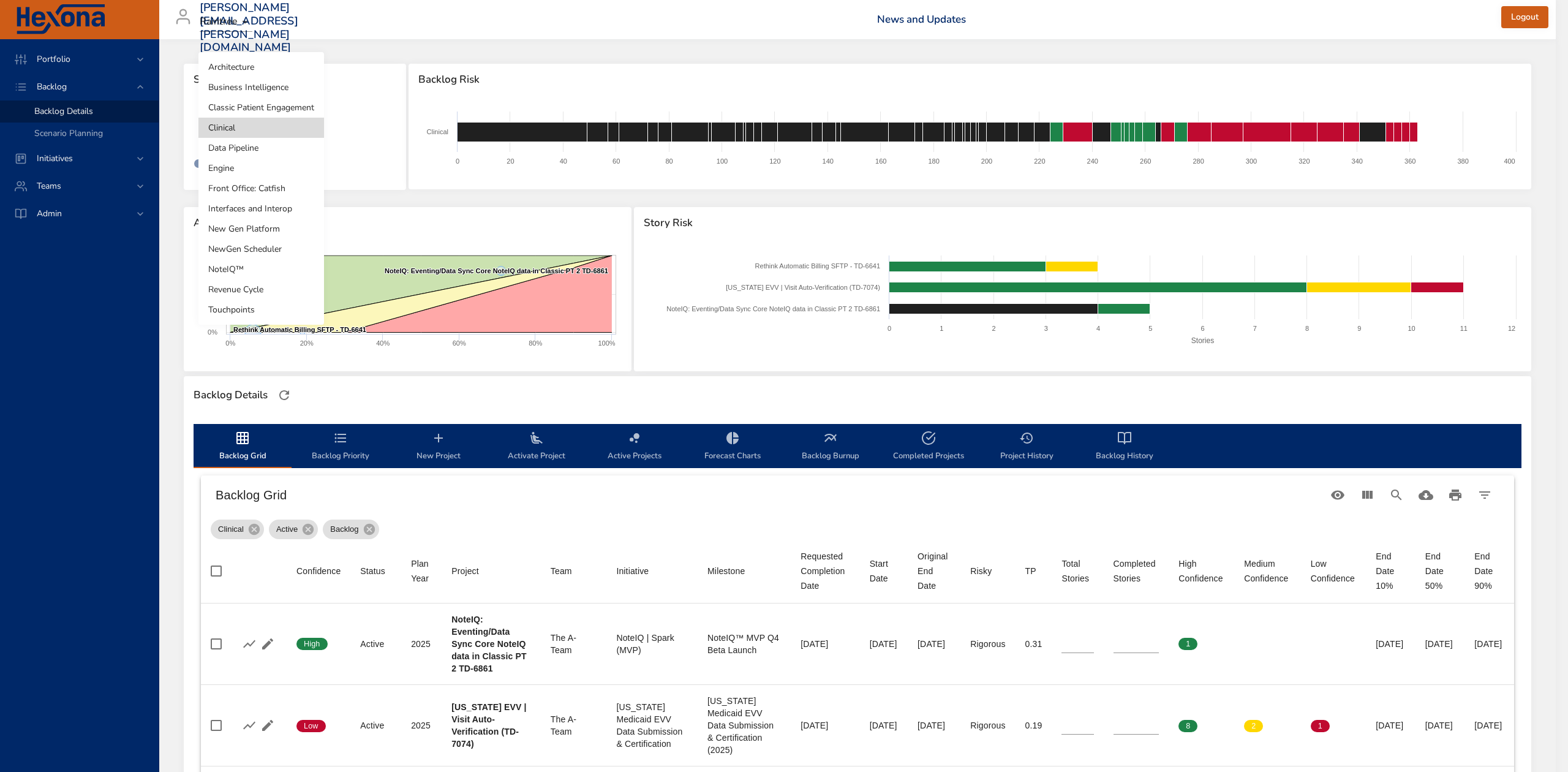
click at [265, 130] on body "Portfolio Backlog Backlog Details Scenario Planning Initiatives Teams Admin ste…" at bounding box center [784, 386] width 1568 height 772
click at [265, 106] on li "Classic Patient Engagement" at bounding box center [261, 107] width 126 height 20
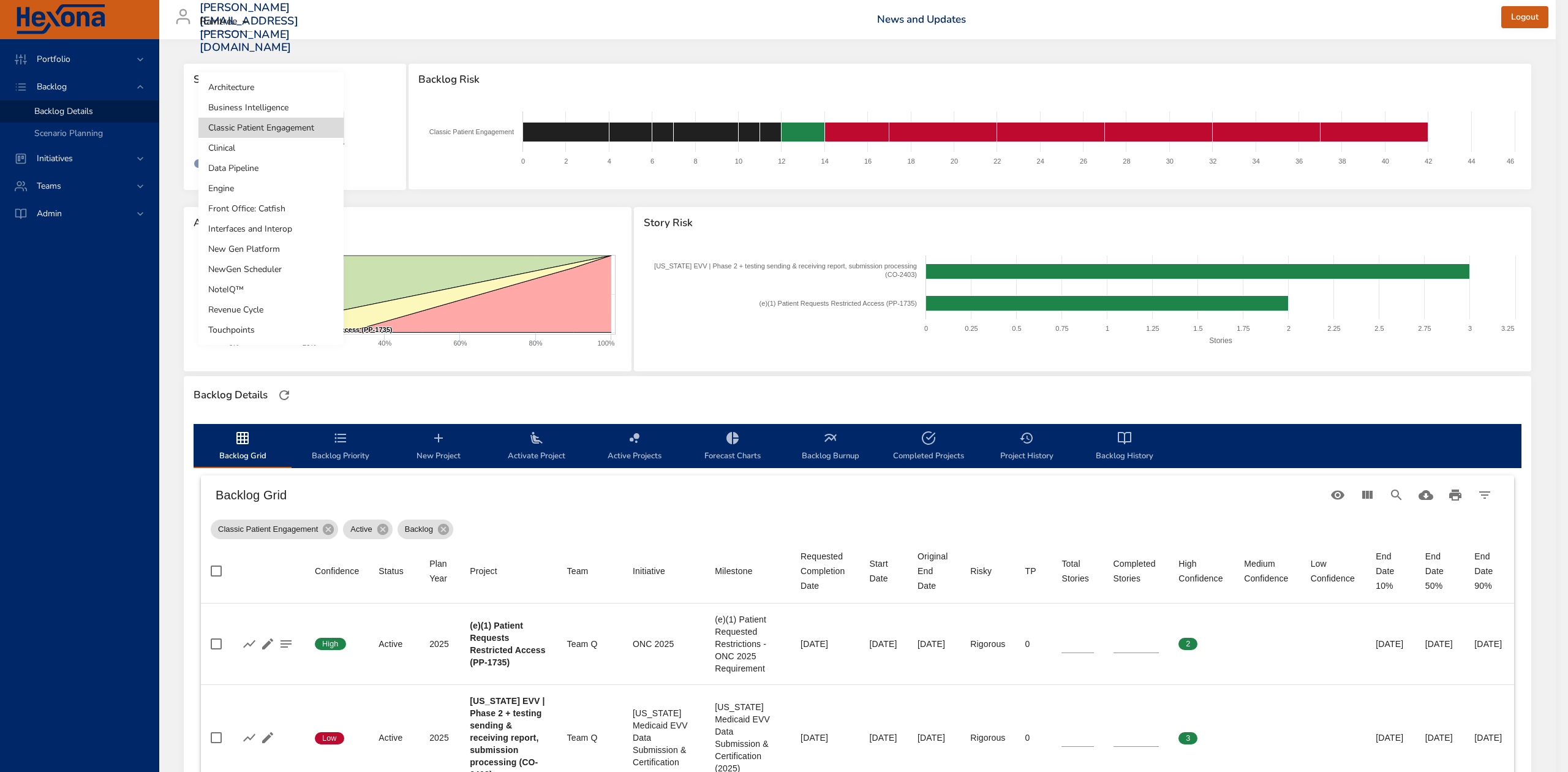
click at [321, 121] on body "Portfolio Backlog Backlog Details Scenario Planning Initiatives Teams Admin ste…" at bounding box center [784, 386] width 1568 height 772
click at [303, 101] on li "Business Intelligence" at bounding box center [271, 107] width 145 height 20
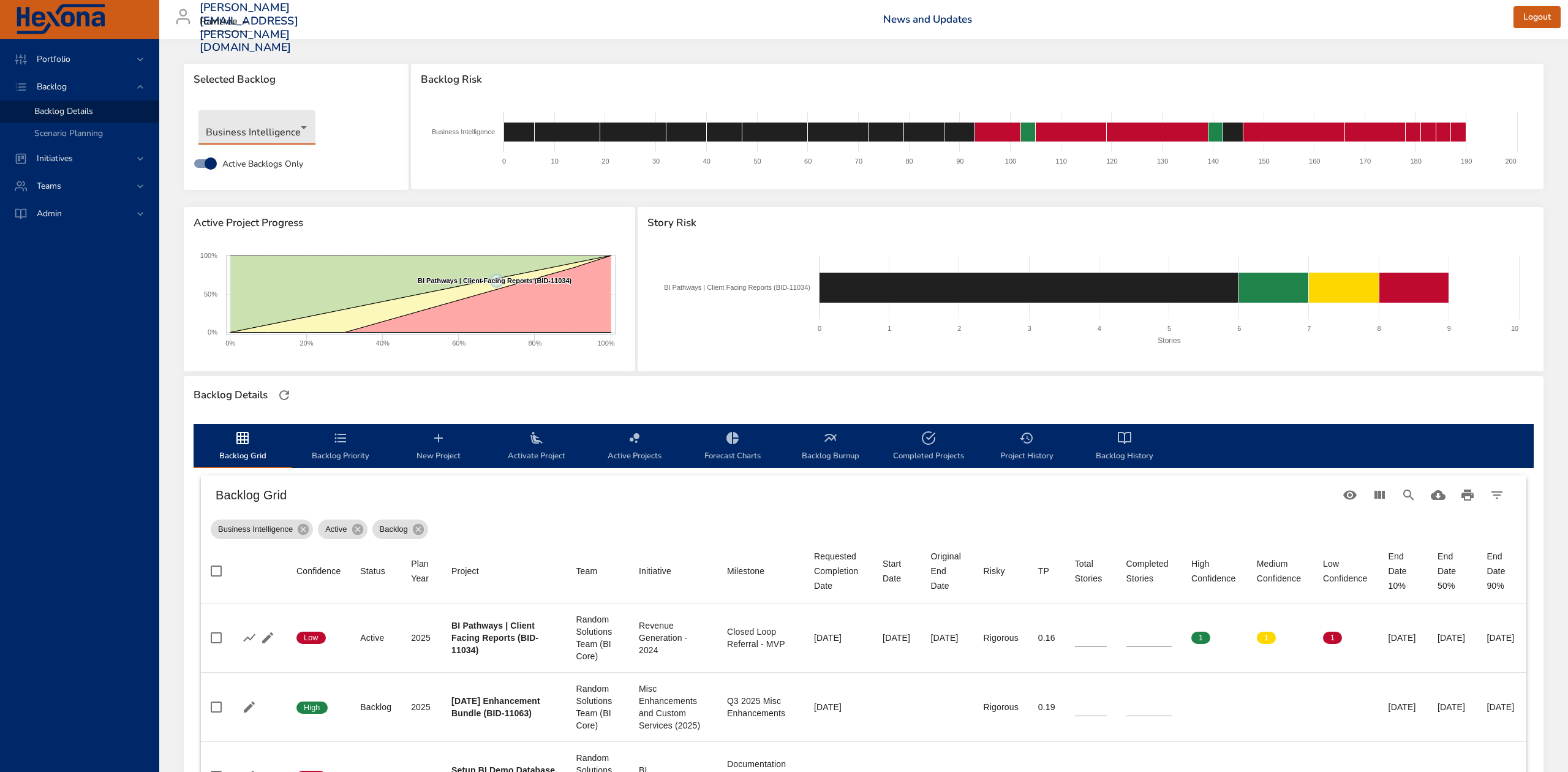
click at [300, 126] on body "Portfolio Backlog Backlog Details Scenario Planning Initiatives Teams Admin ste…" at bounding box center [784, 386] width 1568 height 772
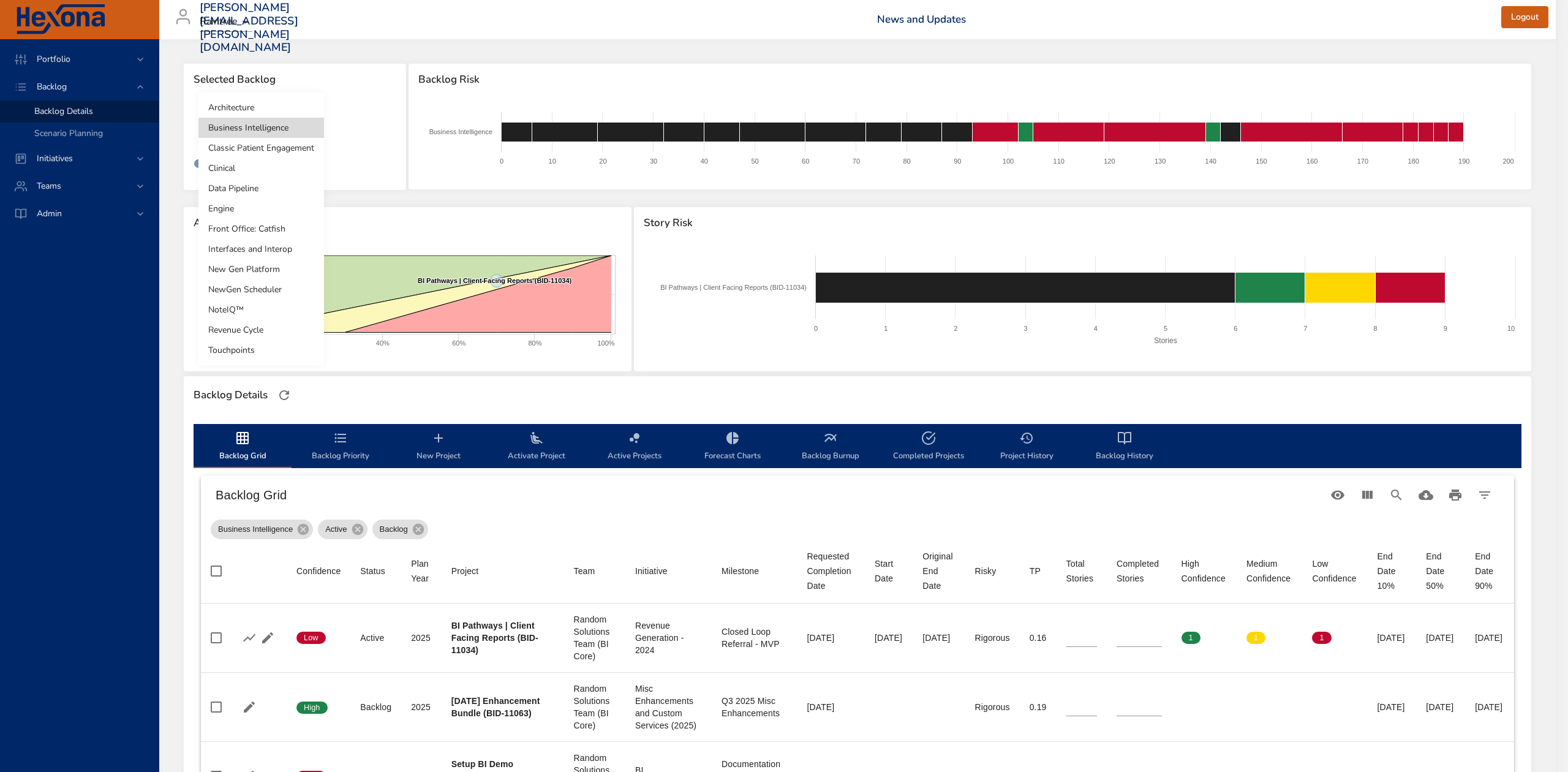
click at [283, 99] on li "Architecture" at bounding box center [261, 107] width 126 height 20
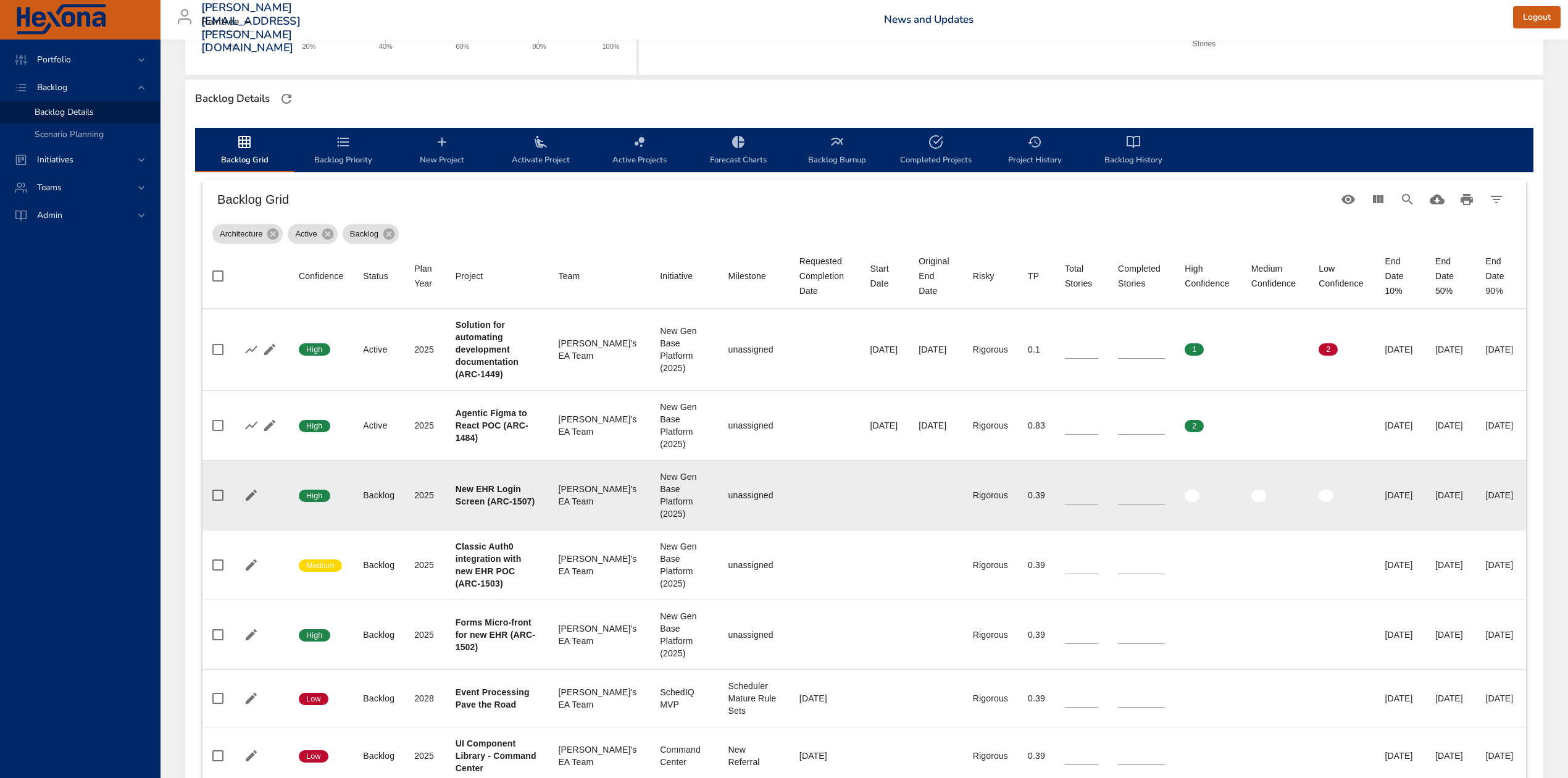
scroll to position [329, 0]
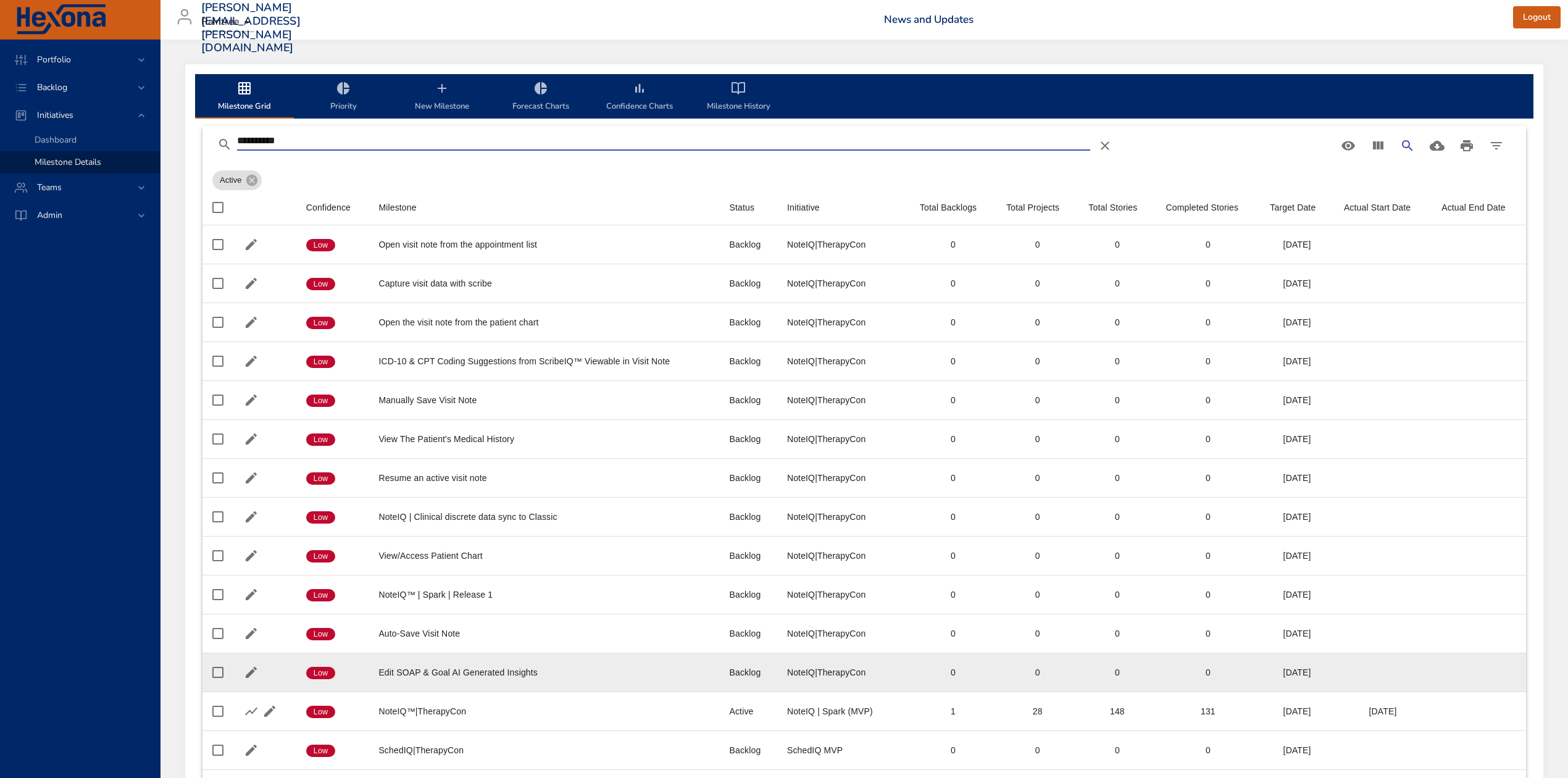
scroll to position [70, 0]
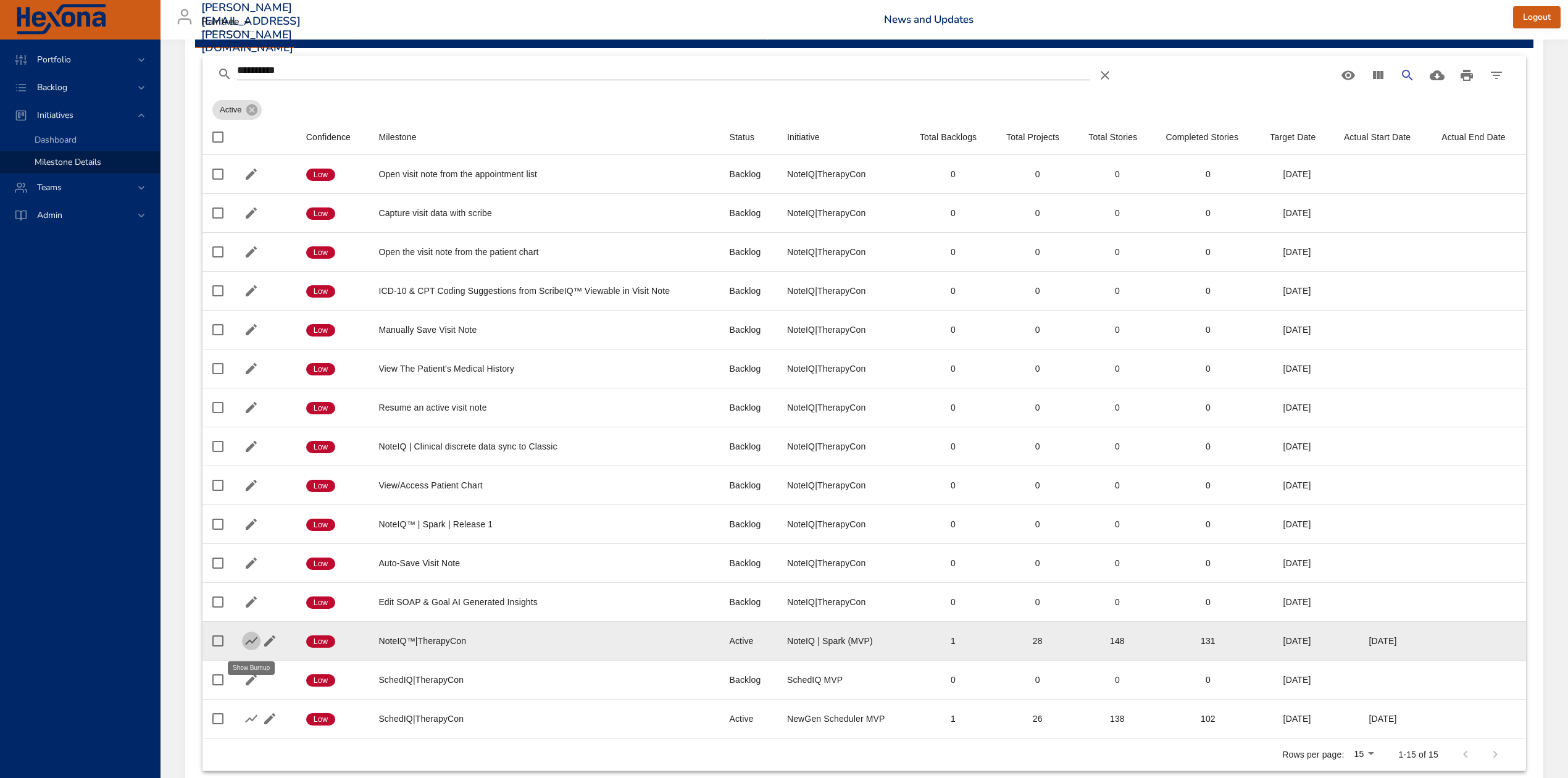
click at [250, 642] on icon "button" at bounding box center [251, 641] width 15 height 15
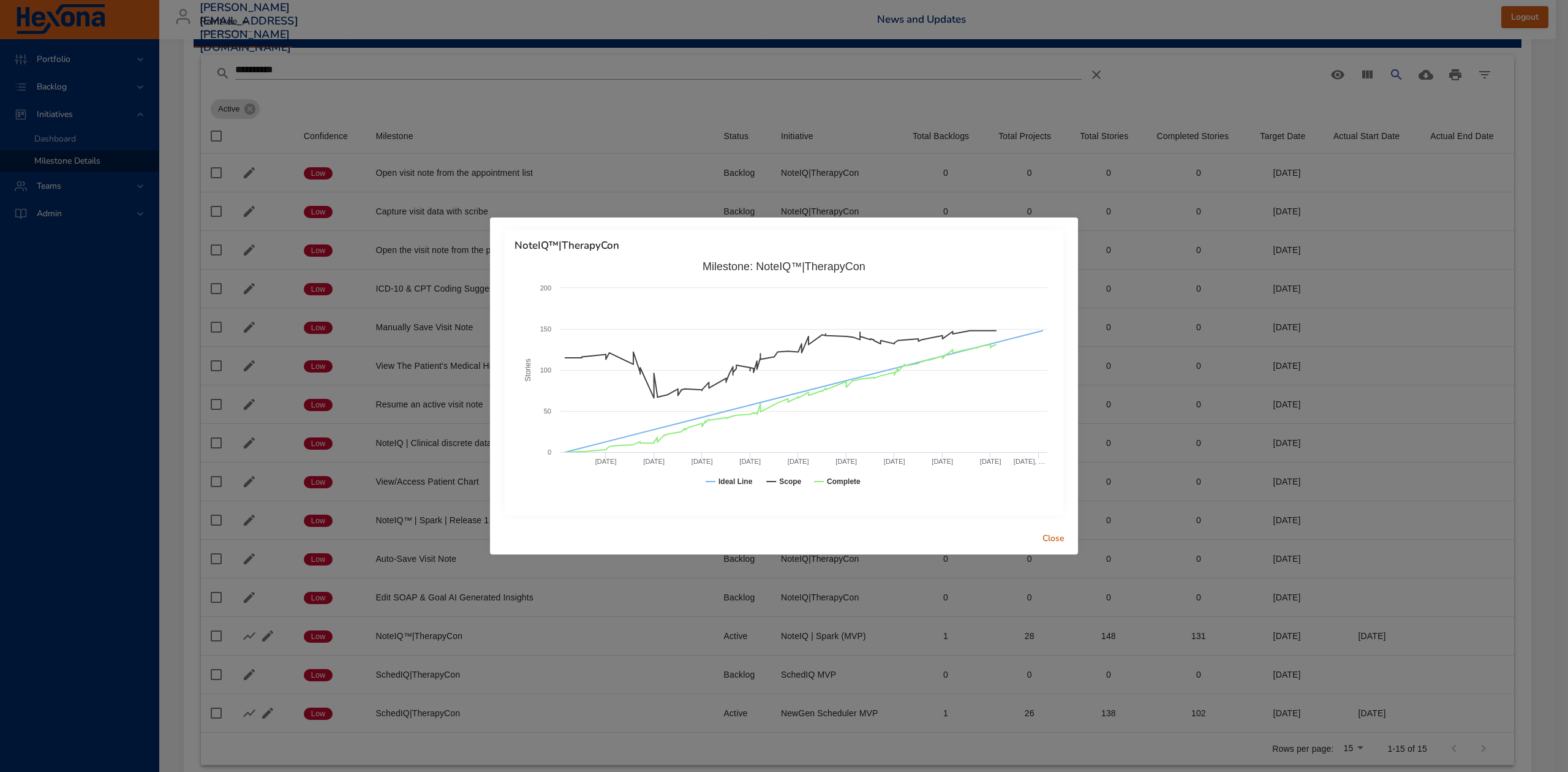
click at [1054, 535] on span "Close" at bounding box center [1054, 539] width 29 height 15
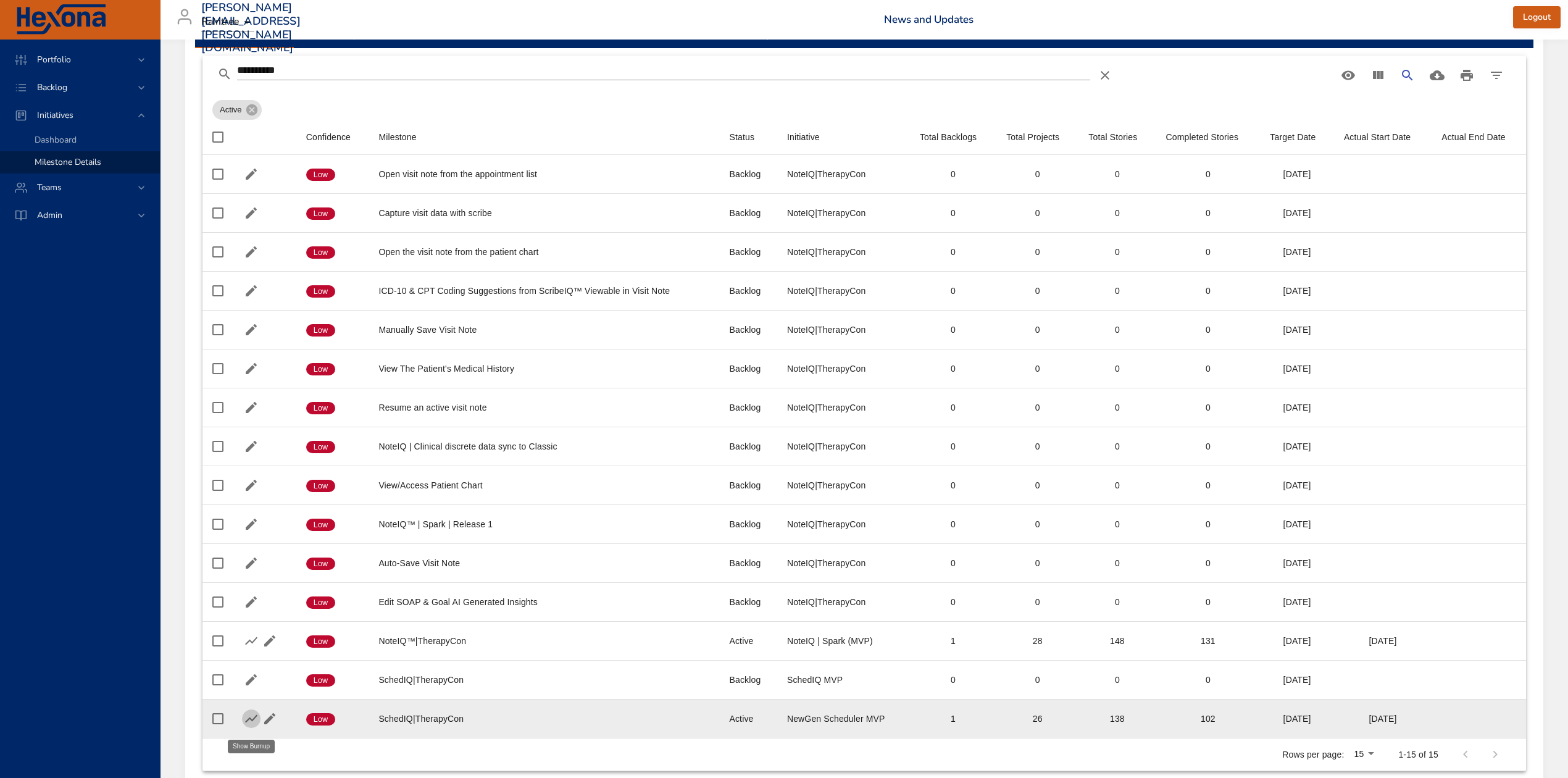
click at [253, 720] on icon "button" at bounding box center [251, 718] width 15 height 15
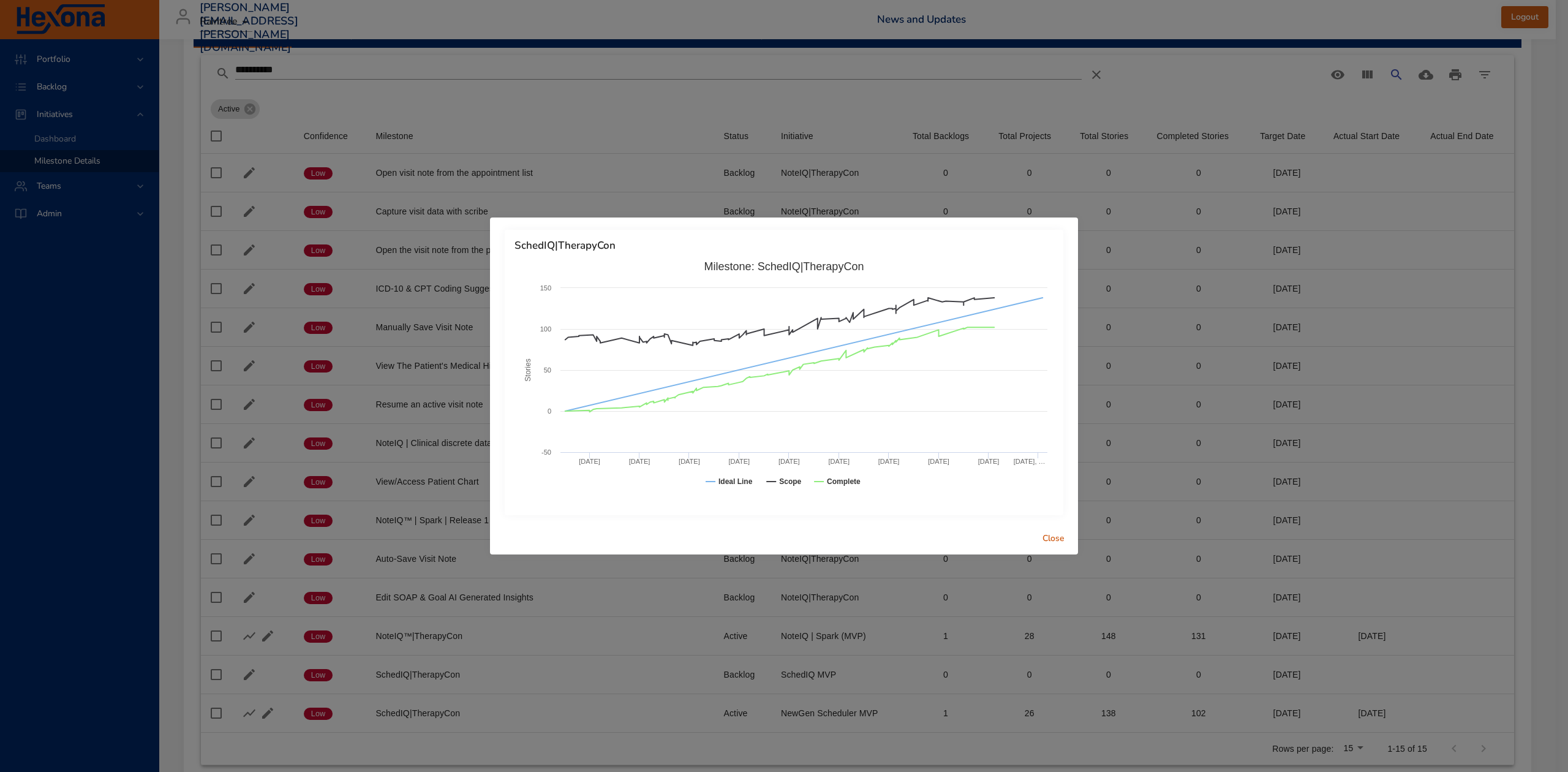
click at [1055, 540] on span "Close" at bounding box center [1054, 539] width 29 height 15
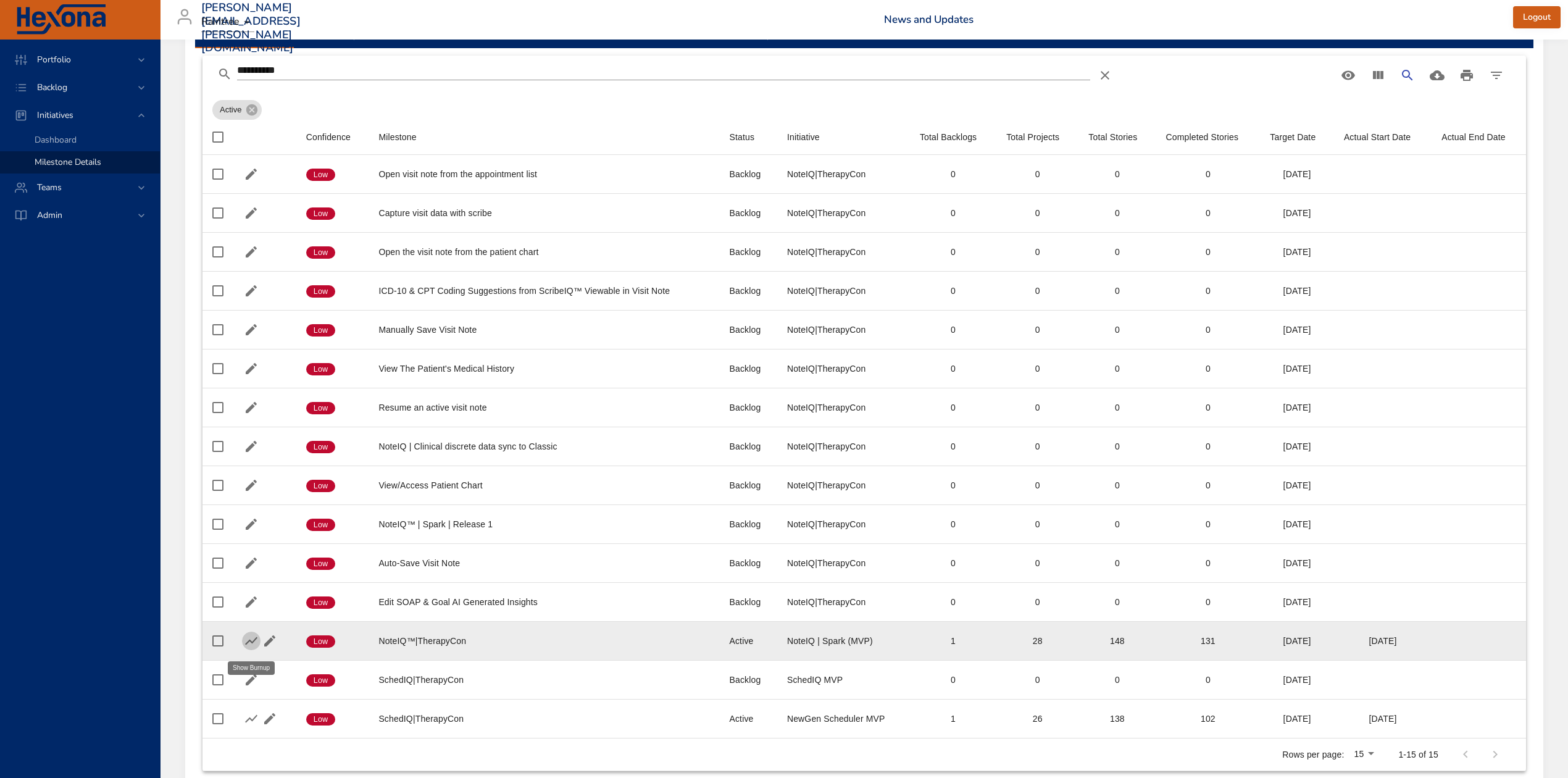
click at [254, 642] on icon "button" at bounding box center [251, 641] width 12 height 8
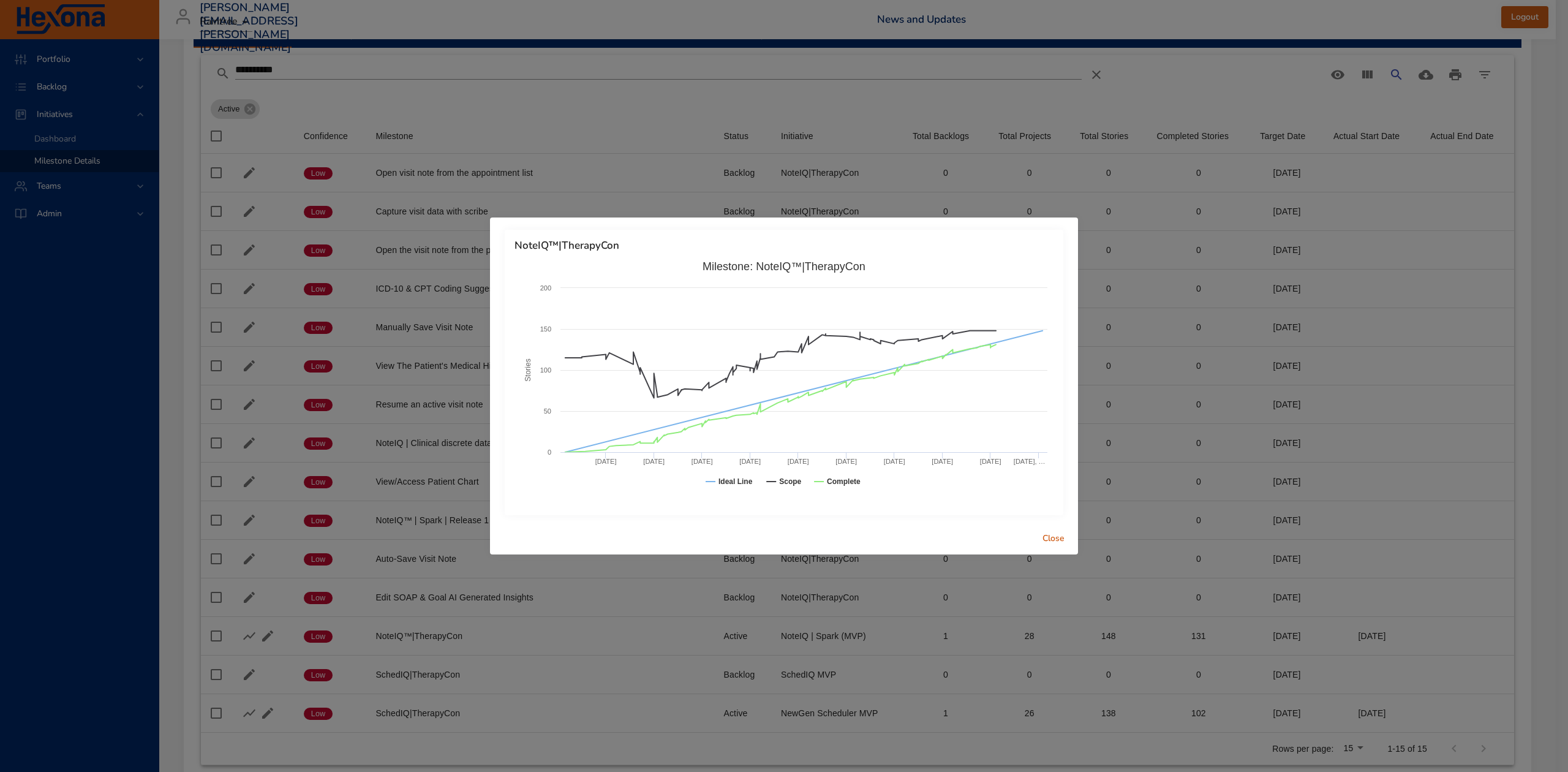
click at [1049, 539] on span "Close" at bounding box center [1054, 539] width 29 height 15
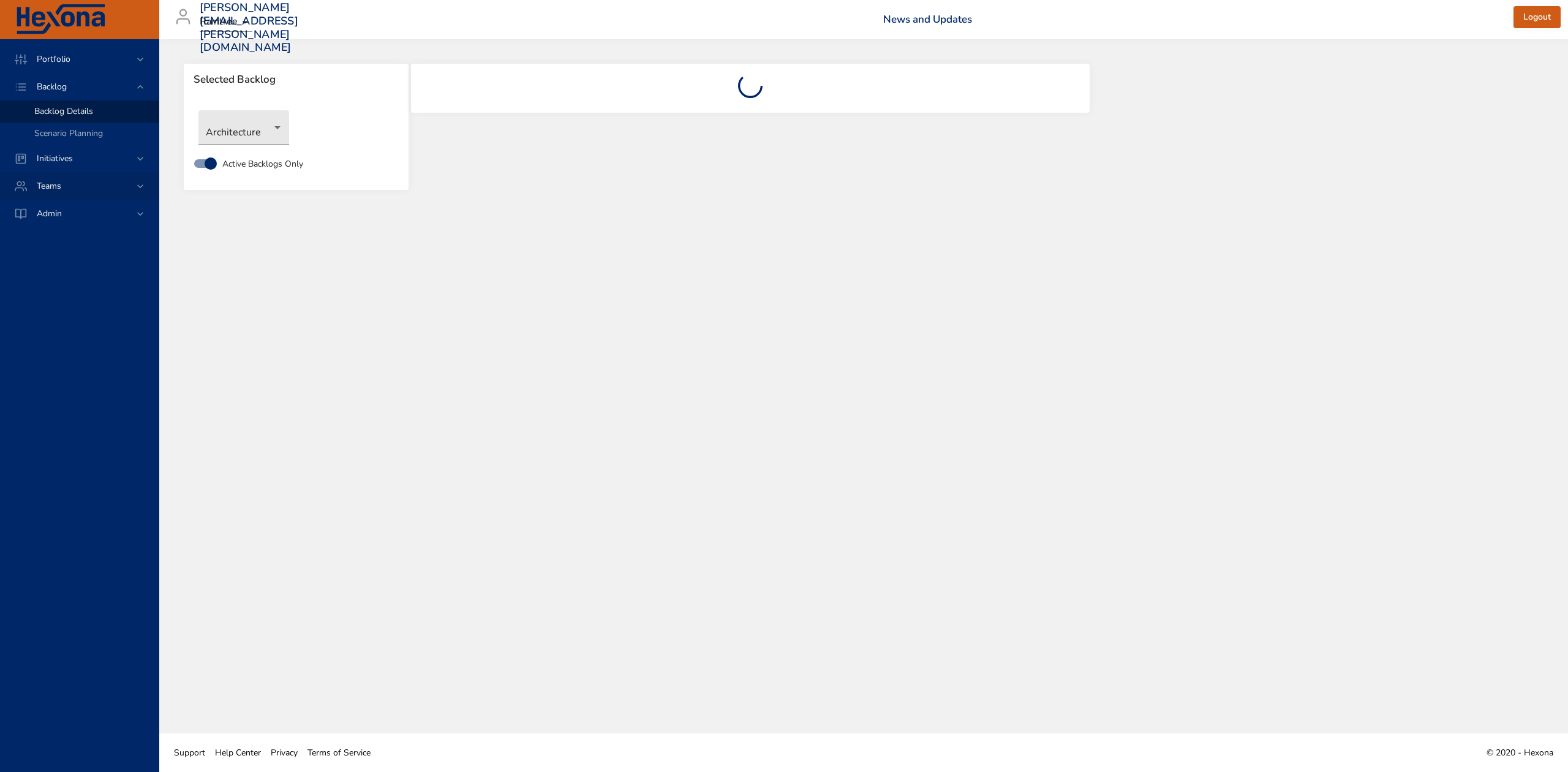
click at [48, 184] on span "Teams" at bounding box center [49, 186] width 44 height 12
click at [50, 163] on span "Dashboard" at bounding box center [55, 166] width 42 height 12
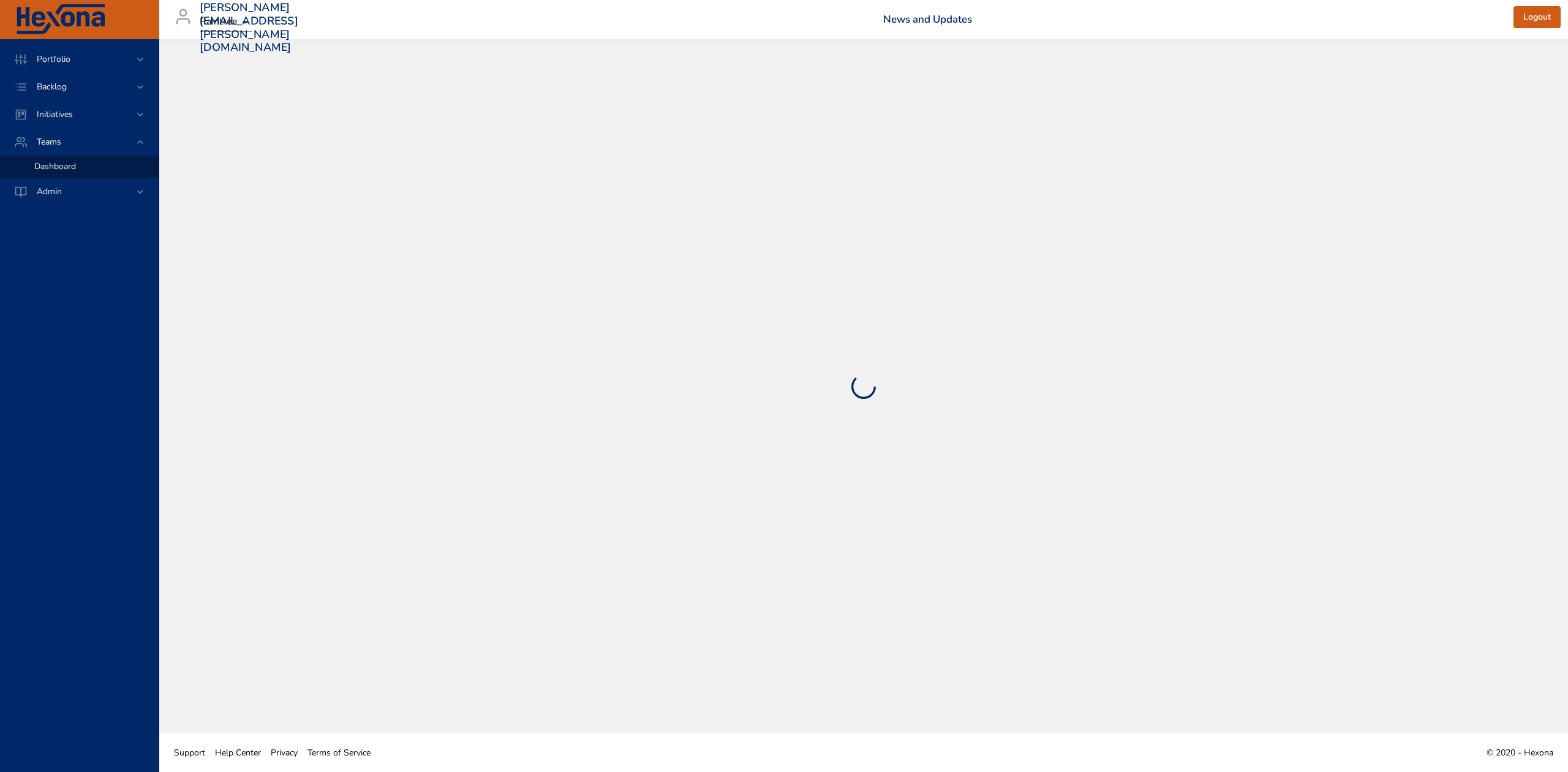
select select "***"
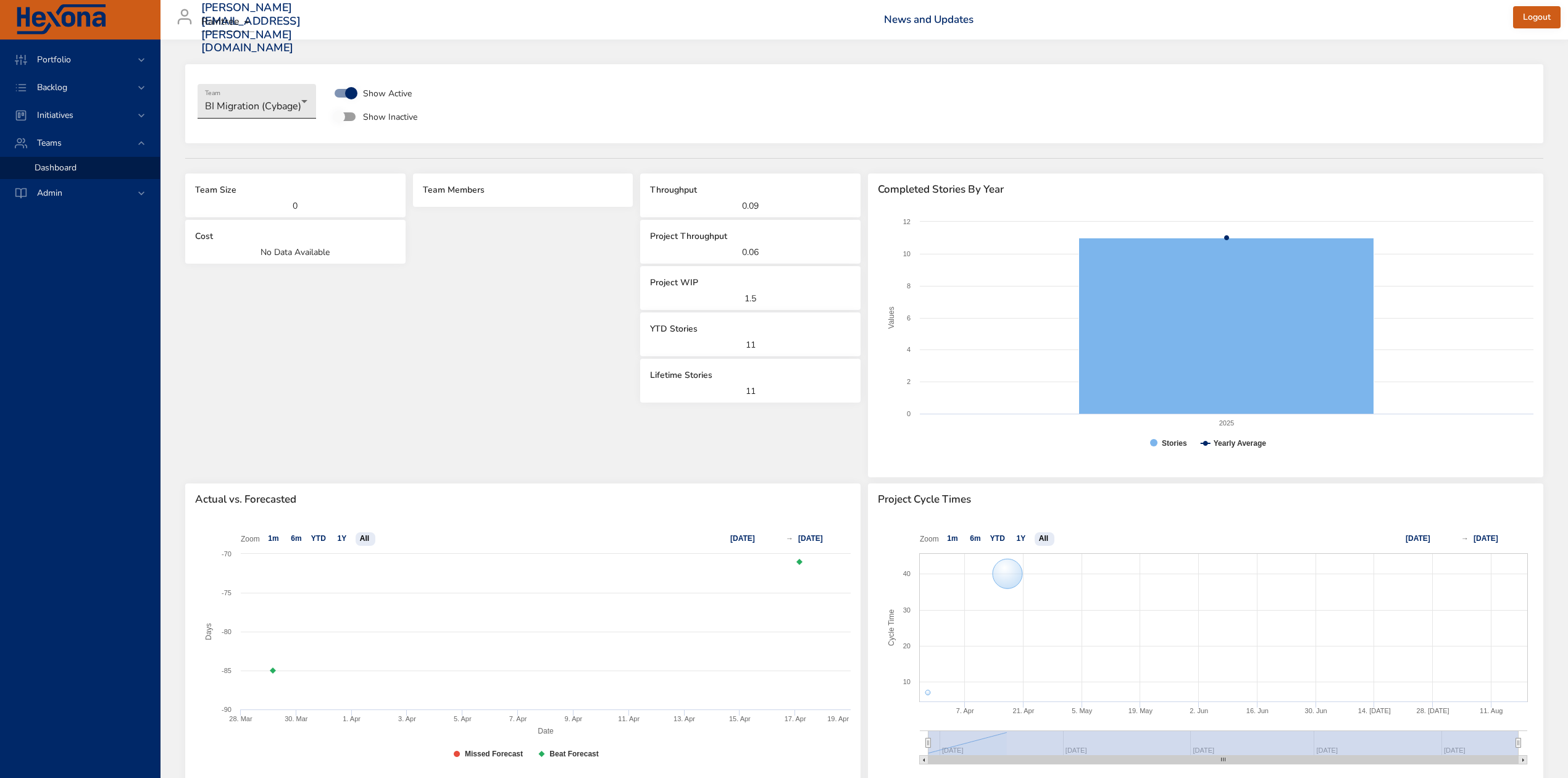
click at [294, 99] on body "**********" at bounding box center [784, 389] width 1568 height 778
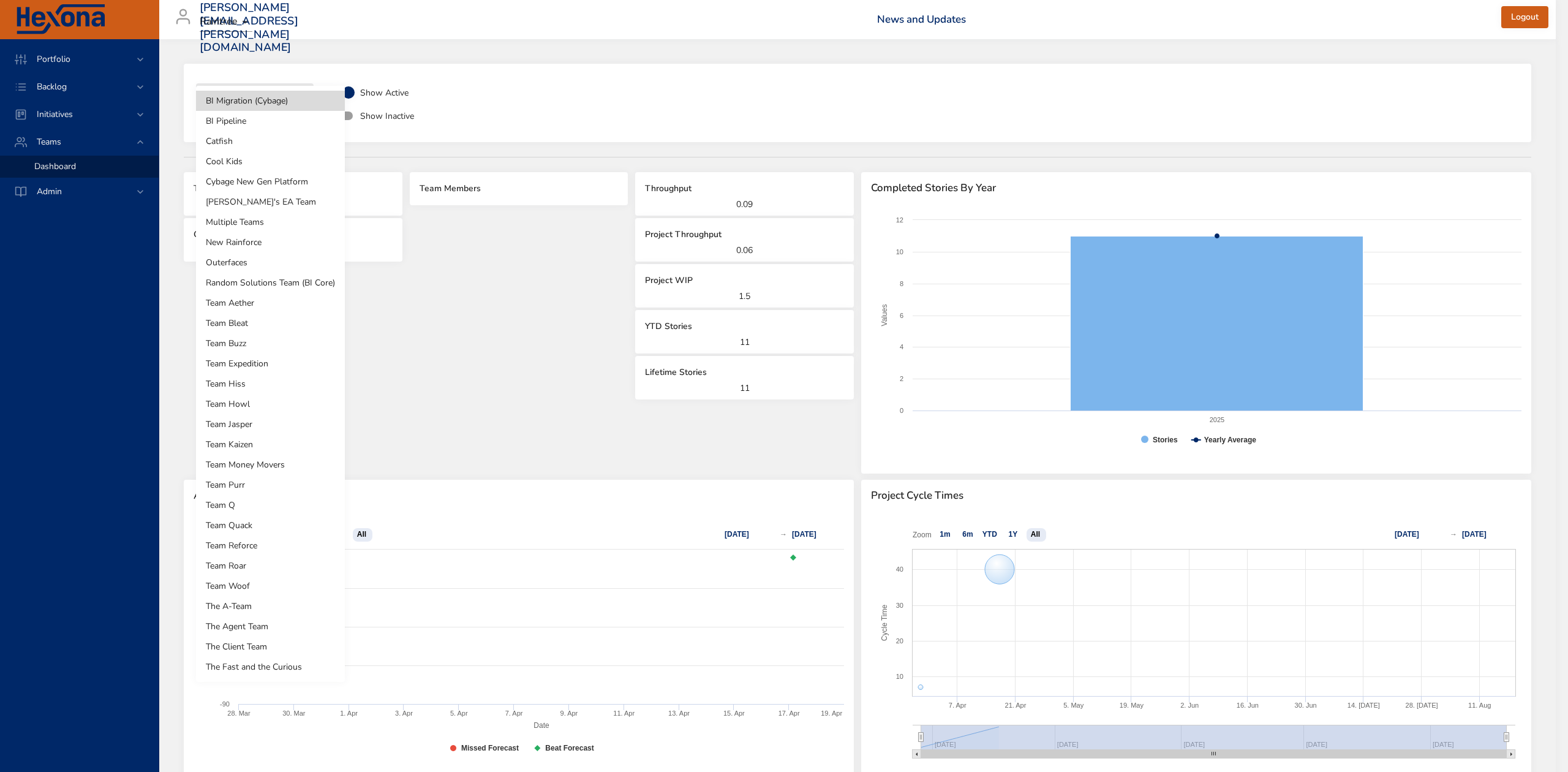
click at [263, 523] on li "Team Quack" at bounding box center [270, 525] width 149 height 20
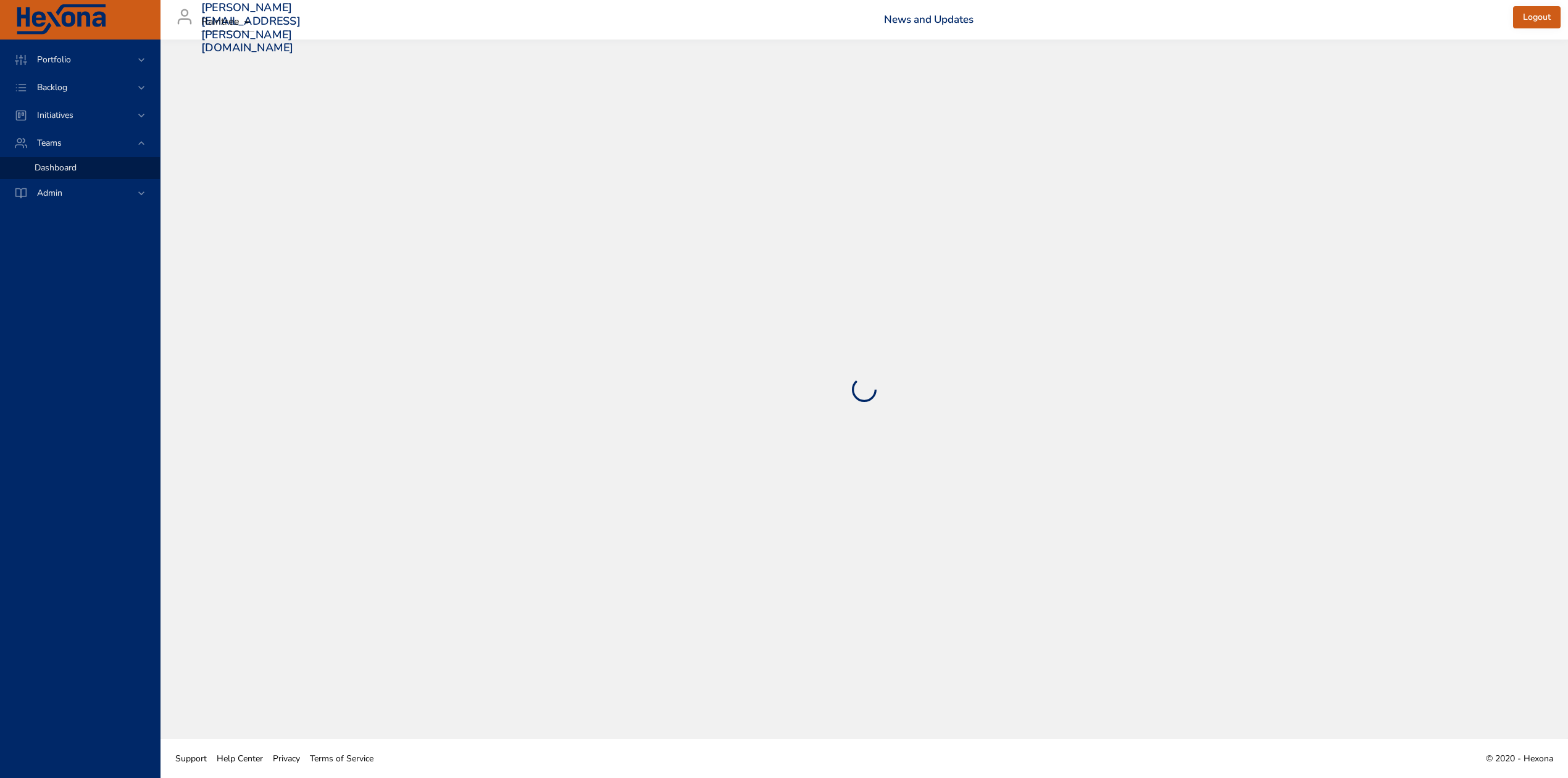
select select "***"
